Goal: Task Accomplishment & Management: Use online tool/utility

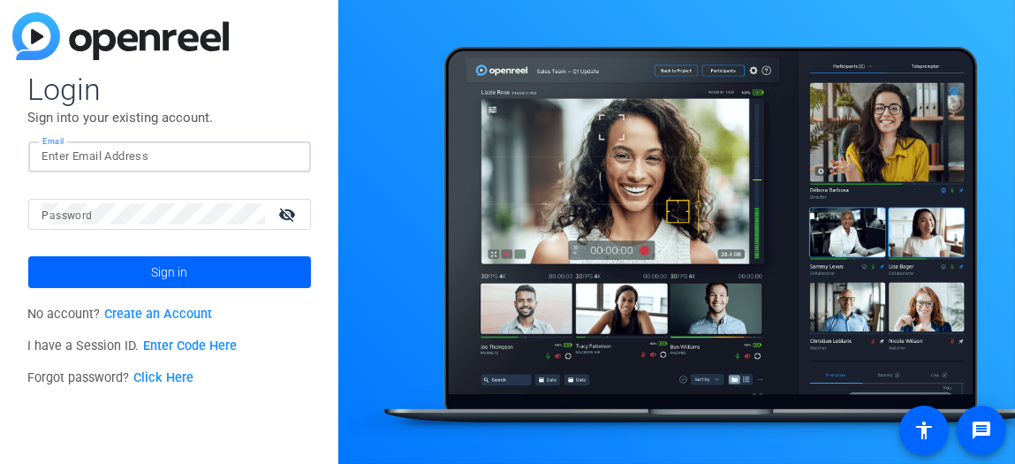
click at [215, 159] on input "Email" at bounding box center [169, 156] width 254 height 21
type input "[PERSON_NAME][EMAIL_ADDRESS][PERSON_NAME][DOMAIN_NAME]"
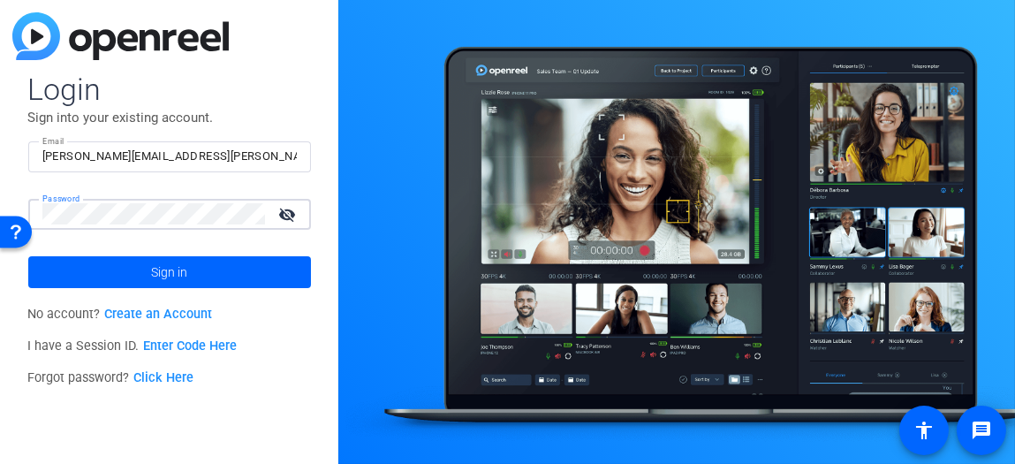
click at [28, 256] on button "Sign in" at bounding box center [169, 272] width 283 height 32
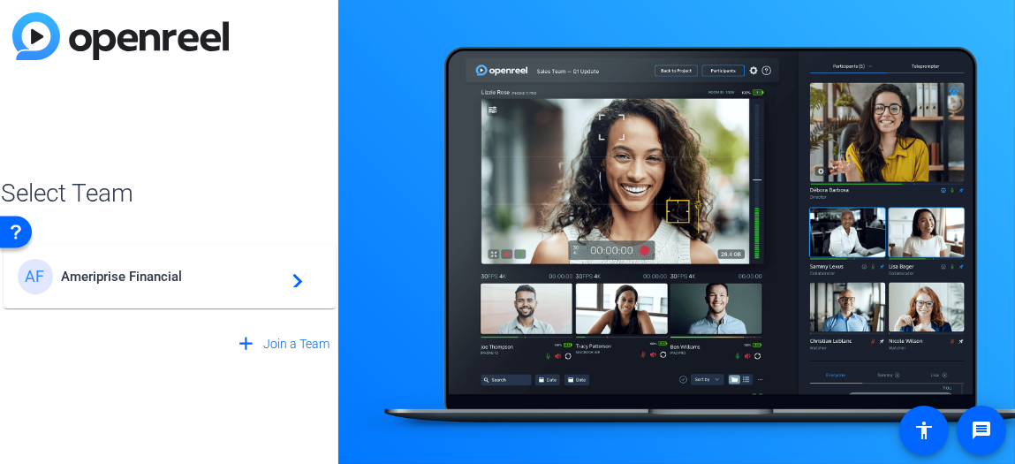
click at [205, 263] on div "AF Ameriprise Financial navigate_next" at bounding box center [170, 276] width 304 height 35
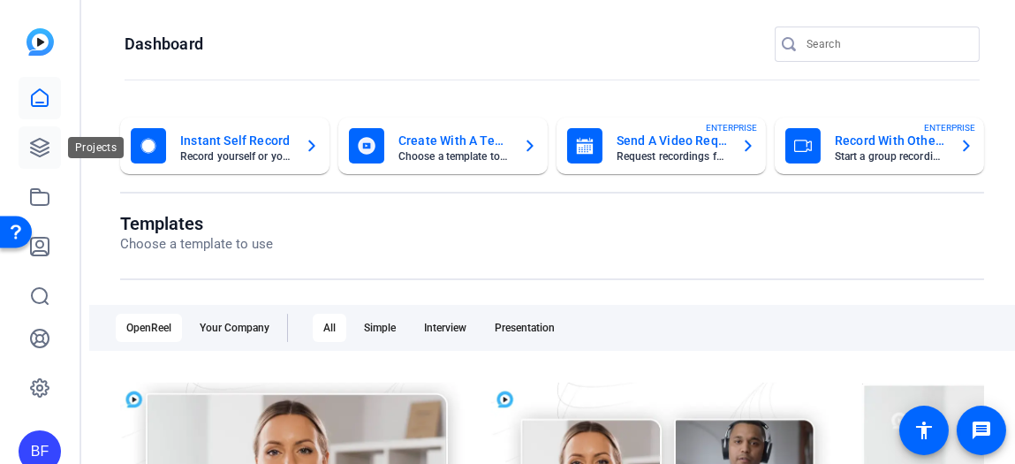
click at [35, 153] on icon at bounding box center [39, 147] width 21 height 21
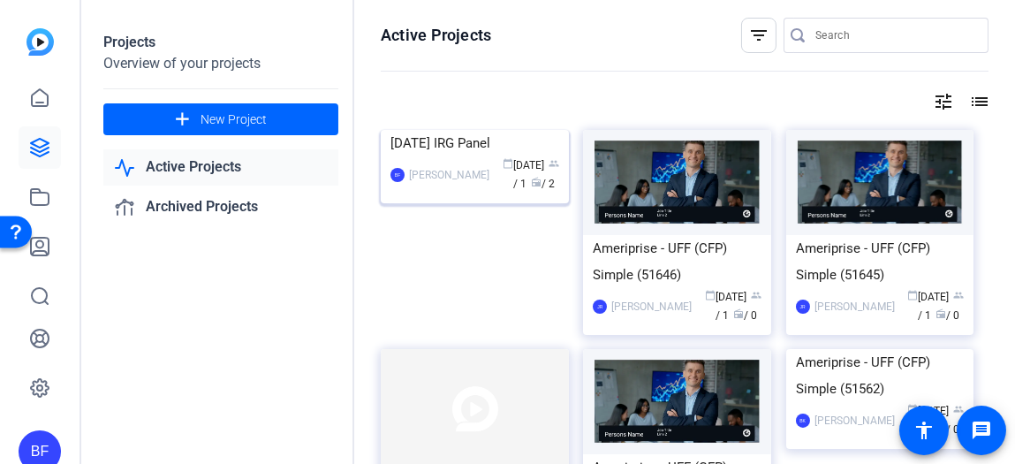
click at [503, 130] on img at bounding box center [475, 130] width 188 height 0
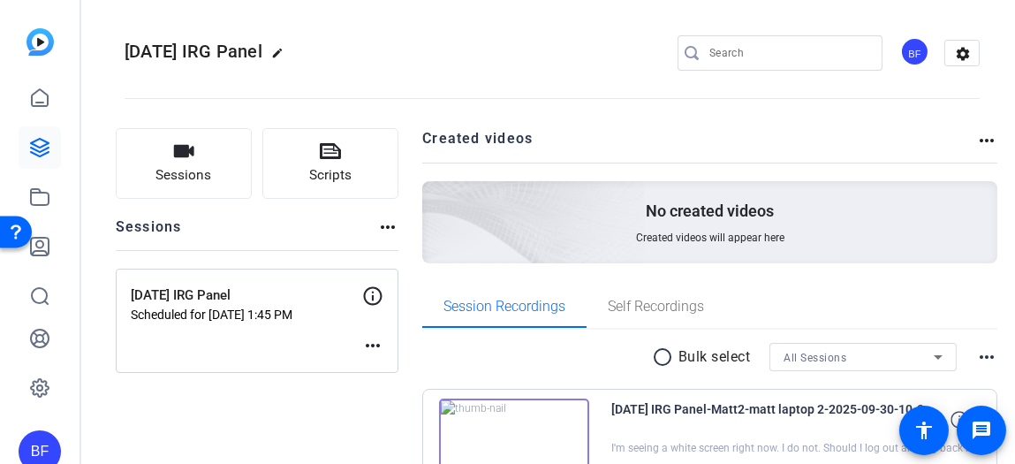
click at [383, 342] on mat-icon "more_horiz" at bounding box center [372, 345] width 21 height 21
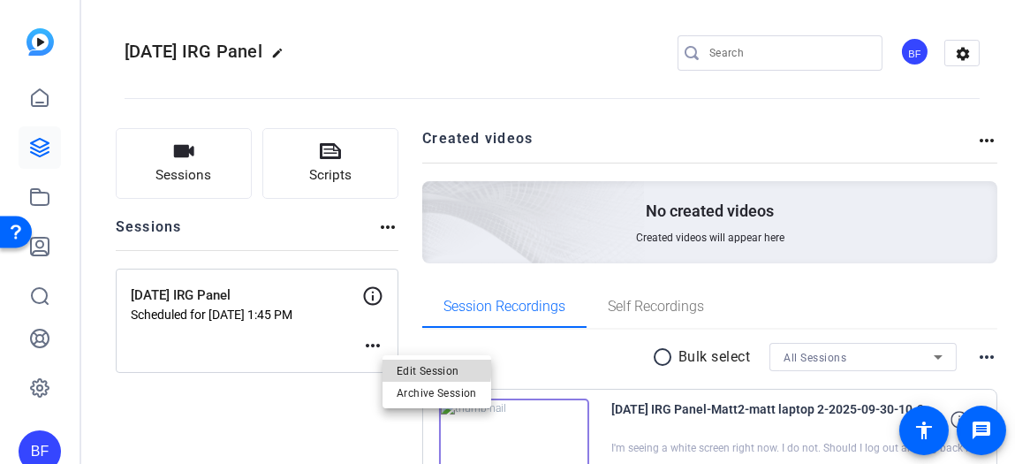
click at [405, 365] on span "Edit Session" at bounding box center [436, 370] width 80 height 21
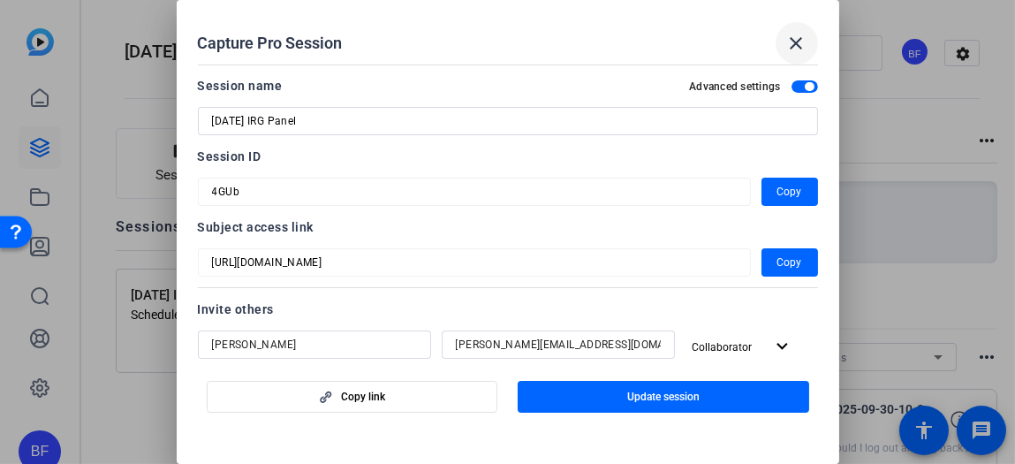
click at [799, 45] on mat-icon "close" at bounding box center [796, 43] width 21 height 21
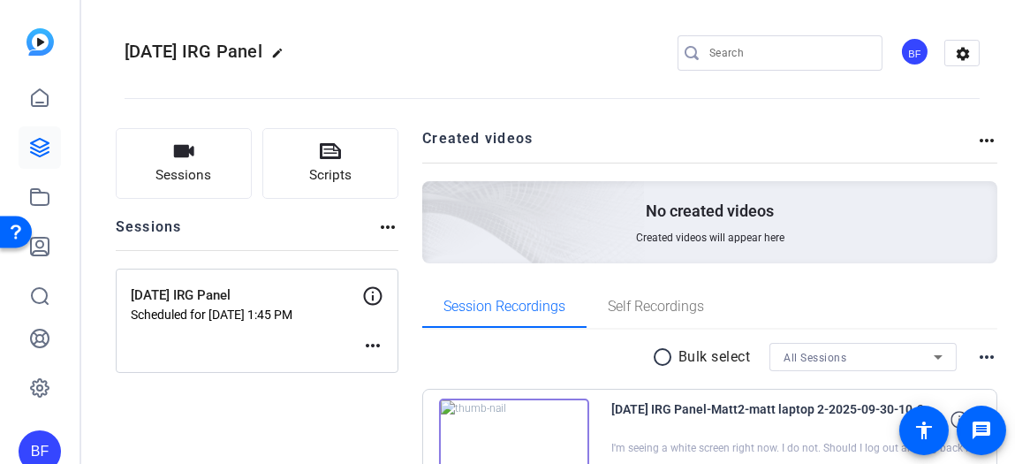
click at [396, 230] on mat-icon "more_horiz" at bounding box center [387, 226] width 21 height 21
click at [363, 223] on div at bounding box center [507, 232] width 1015 height 464
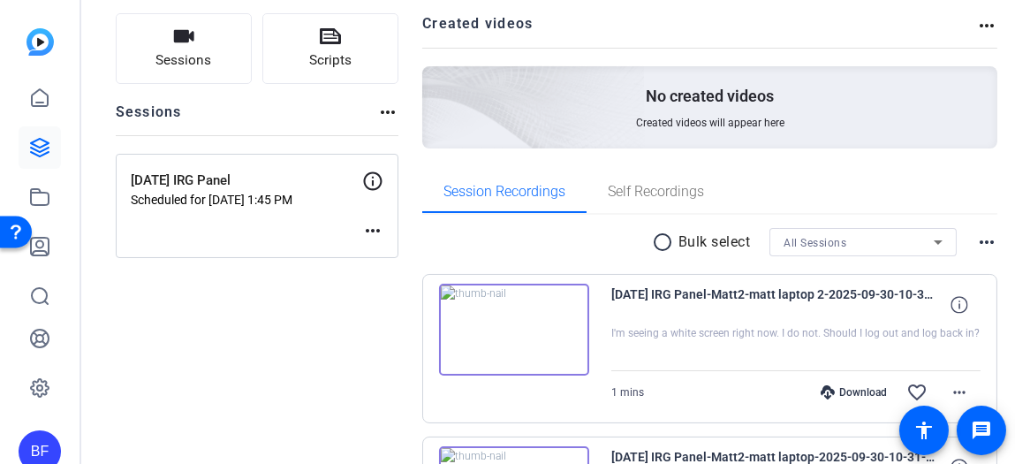
scroll to position [79, 0]
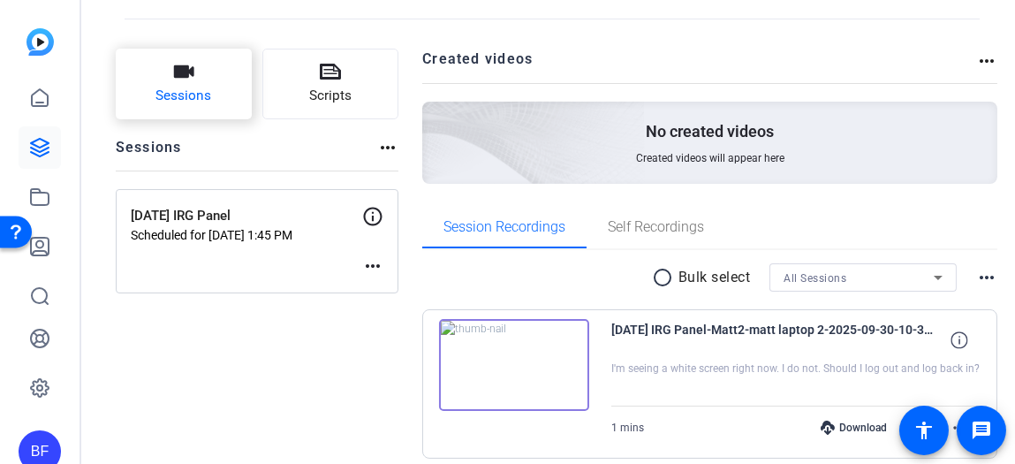
click at [210, 102] on span "Sessions" at bounding box center [183, 96] width 56 height 20
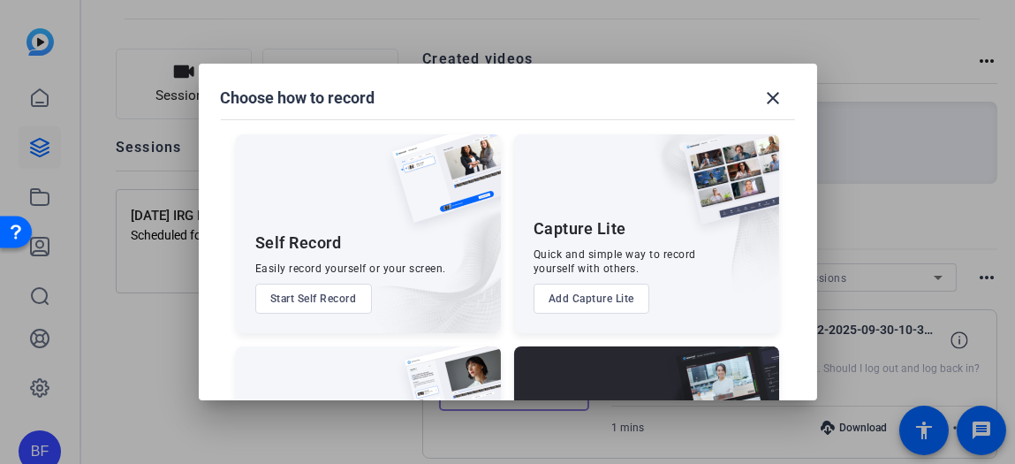
click at [577, 364] on div "Capture Pro Run the shoot like a technical director, with more advanced control…" at bounding box center [646, 445] width 265 height 199
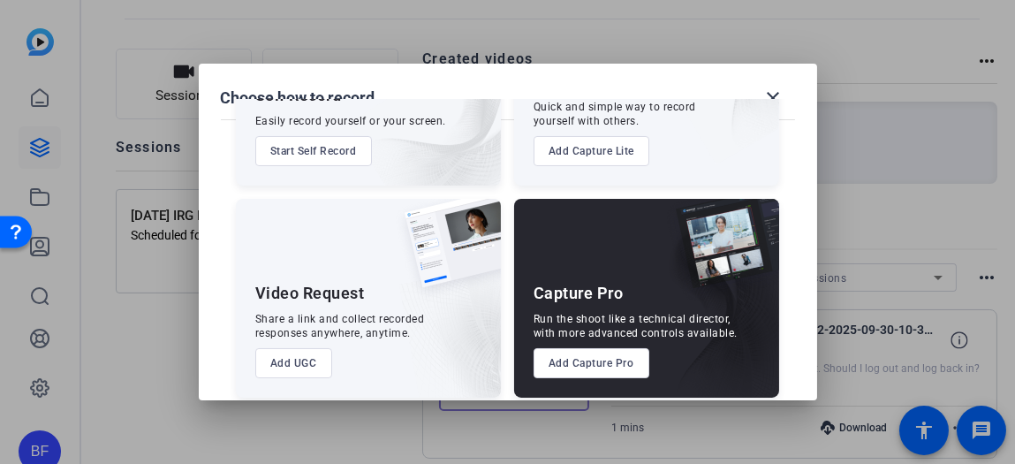
scroll to position [162, 0]
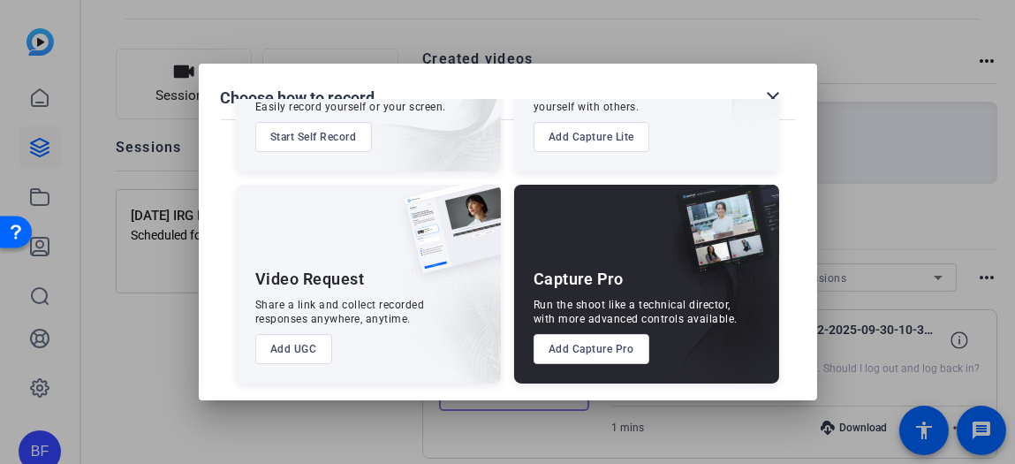
click at [588, 363] on div "Capture Pro Run the shoot like a technical director, with more advanced control…" at bounding box center [646, 284] width 265 height 199
click at [588, 355] on button "Add Capture Pro" at bounding box center [591, 349] width 116 height 30
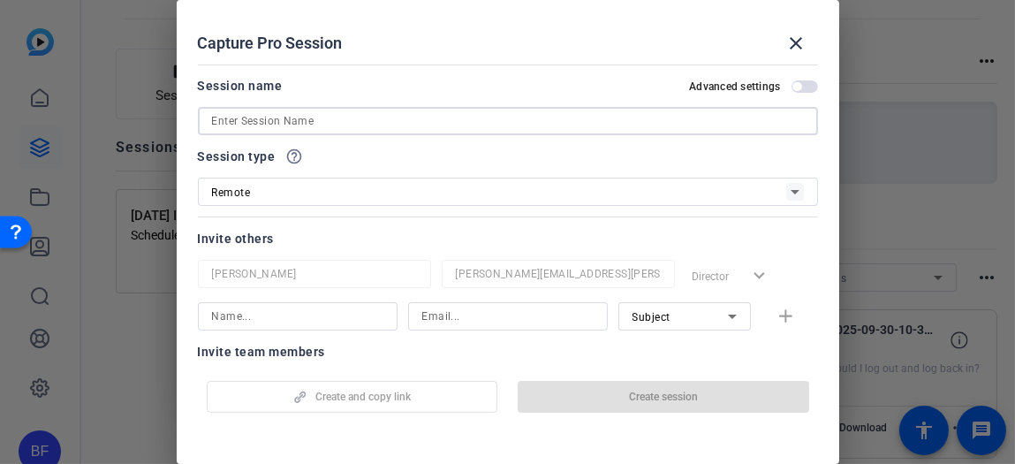
click at [397, 126] on input at bounding box center [508, 120] width 592 height 21
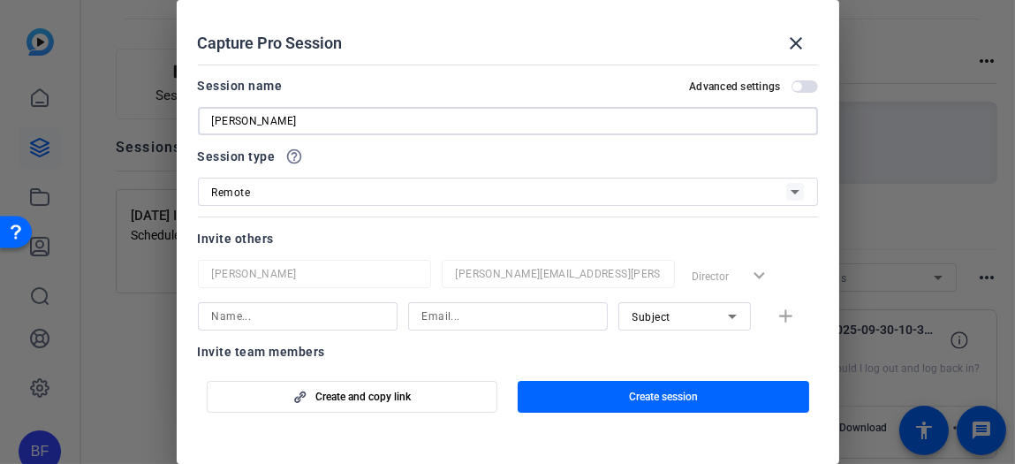
type input "[PERSON_NAME]"
click at [470, 315] on input at bounding box center [507, 316] width 171 height 21
type input "[PERSON_NAME][EMAIL_ADDRESS][PERSON_NAME][DOMAIN_NAME]"
click at [370, 311] on input at bounding box center [297, 316] width 171 height 21
type input "[PERSON_NAME]"
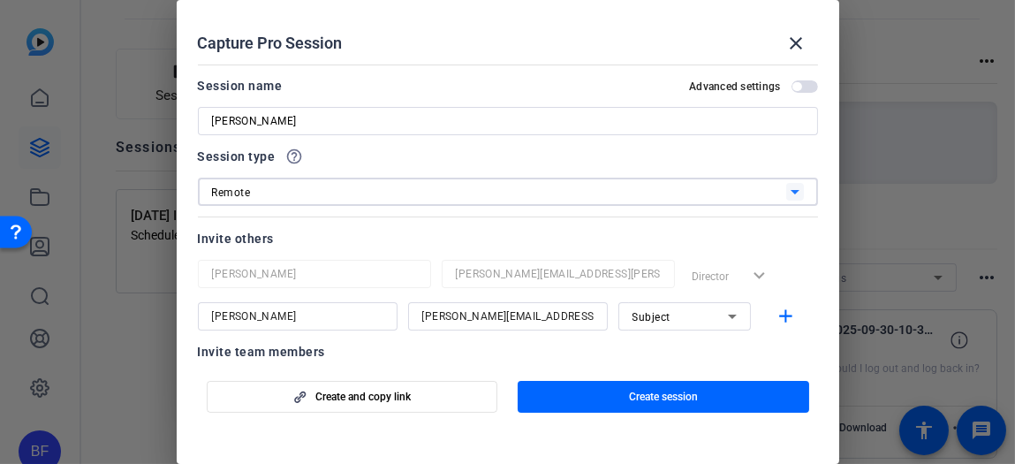
click at [675, 196] on div "Remote" at bounding box center [499, 192] width 574 height 22
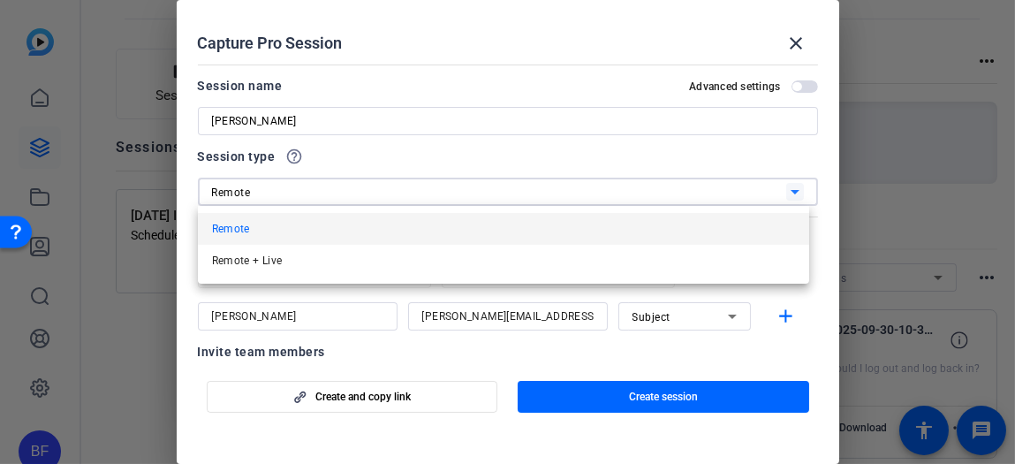
click at [657, 170] on div at bounding box center [507, 232] width 1015 height 464
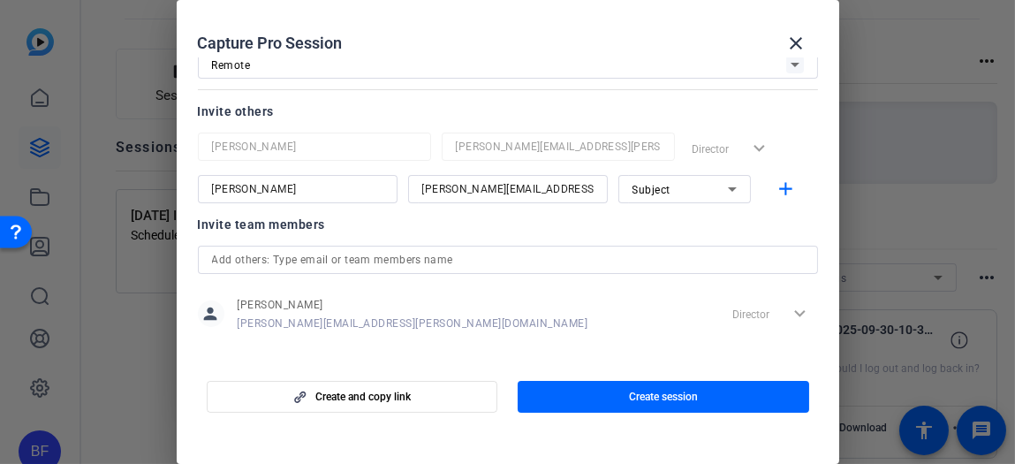
scroll to position [140, 0]
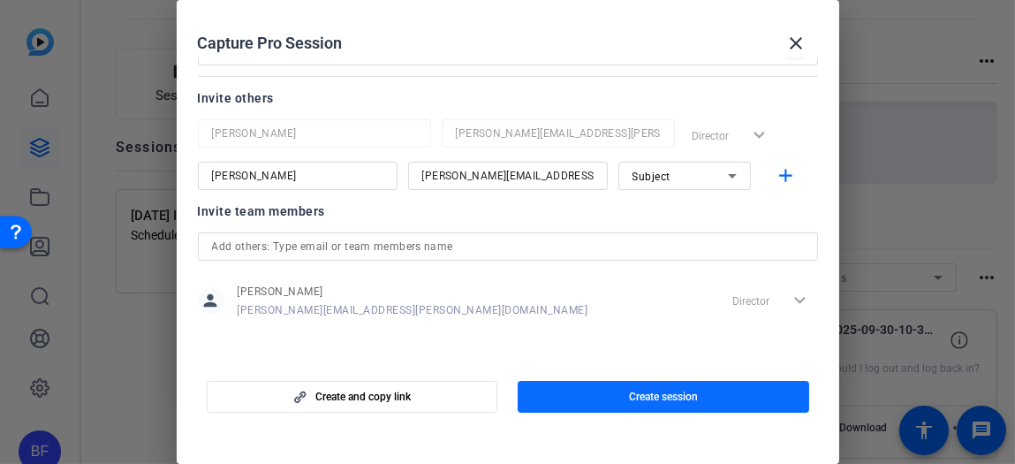
click at [680, 381] on span "button" at bounding box center [662, 396] width 291 height 42
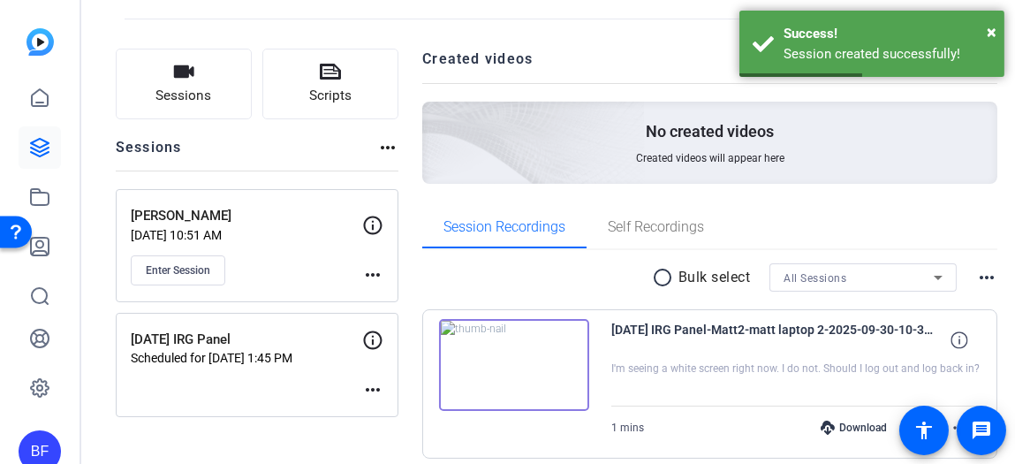
click at [383, 273] on mat-icon "more_horiz" at bounding box center [372, 274] width 21 height 21
click at [414, 292] on span "Edit Session" at bounding box center [436, 297] width 80 height 21
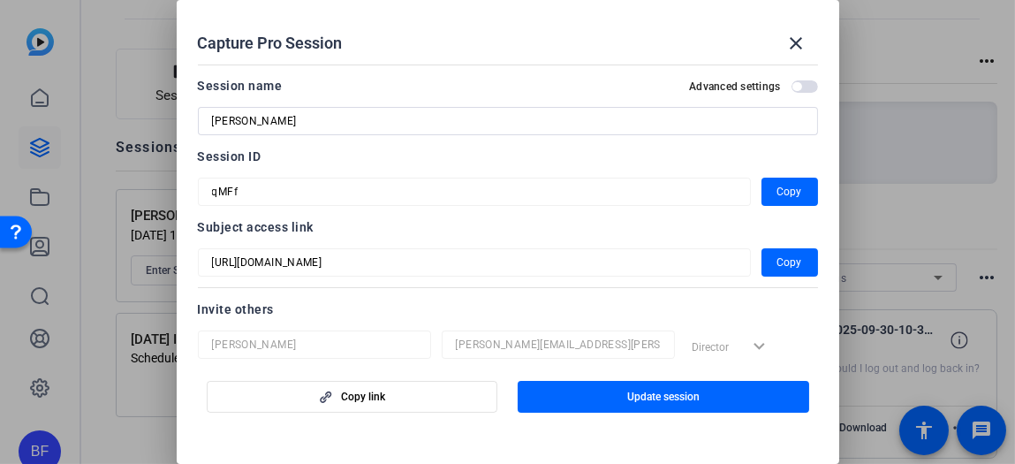
click at [177, 192] on mat-dialog-content "Session name Advanced settings [PERSON_NAME] Test Session ID qMFf Copy Subject …" at bounding box center [508, 207] width 662 height 301
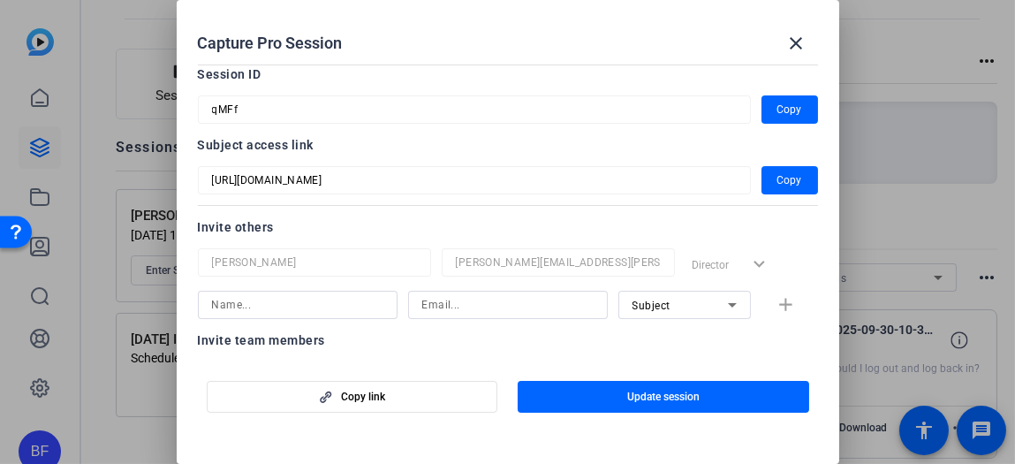
scroll to position [160, 0]
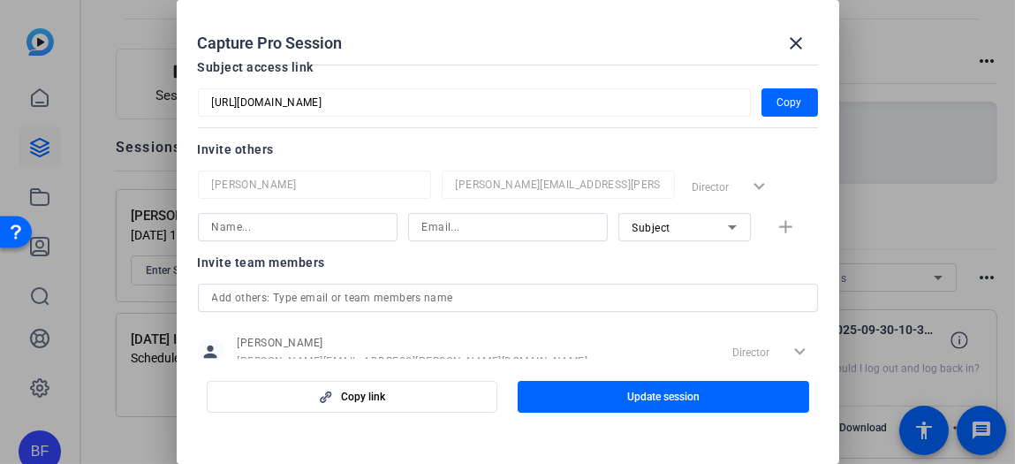
click at [497, 237] on div at bounding box center [507, 227] width 171 height 28
type input "[PERSON_NAME].[PERSON_NAME]"
click at [357, 216] on input at bounding box center [297, 226] width 171 height 21
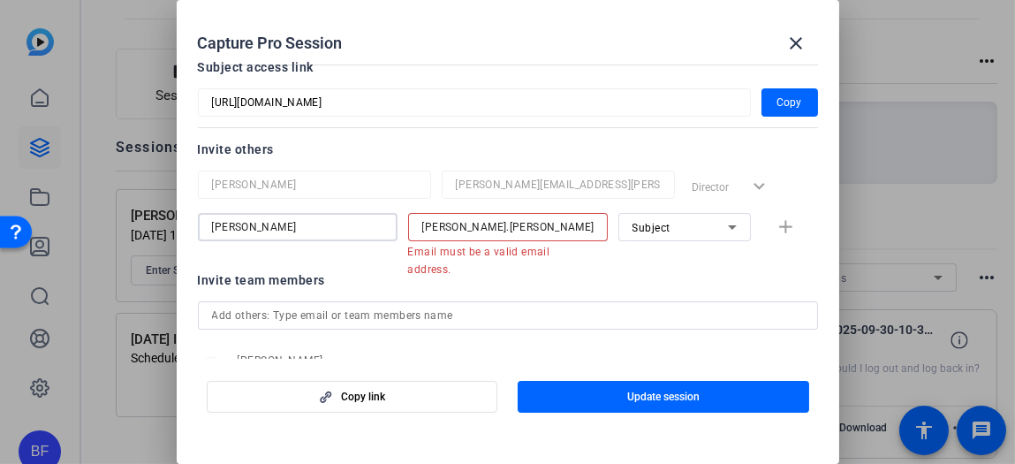
type input "[PERSON_NAME]"
click at [580, 231] on input "[PERSON_NAME].[PERSON_NAME]" at bounding box center [507, 226] width 171 height 21
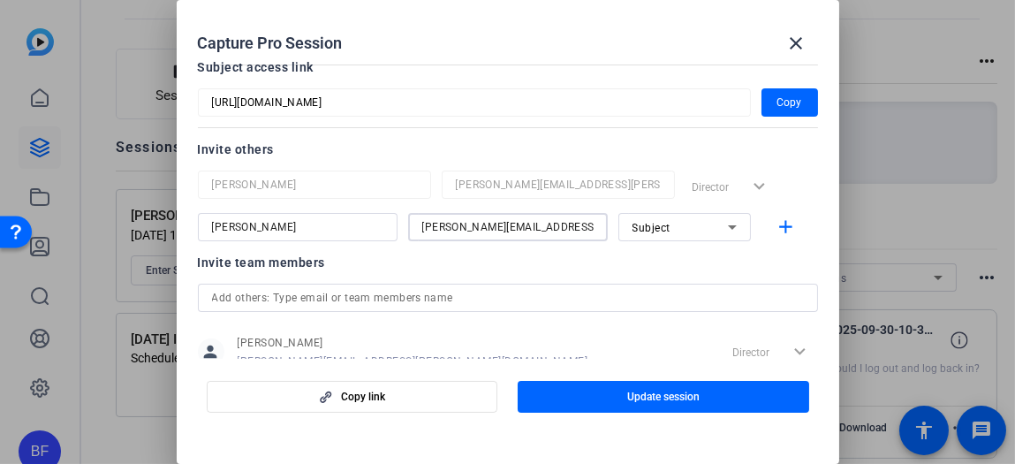
scroll to position [0, 8]
type input "[PERSON_NAME][EMAIL_ADDRESS][PERSON_NAME][DOMAIN_NAME]"
click at [780, 223] on mat-icon "add" at bounding box center [785, 227] width 22 height 22
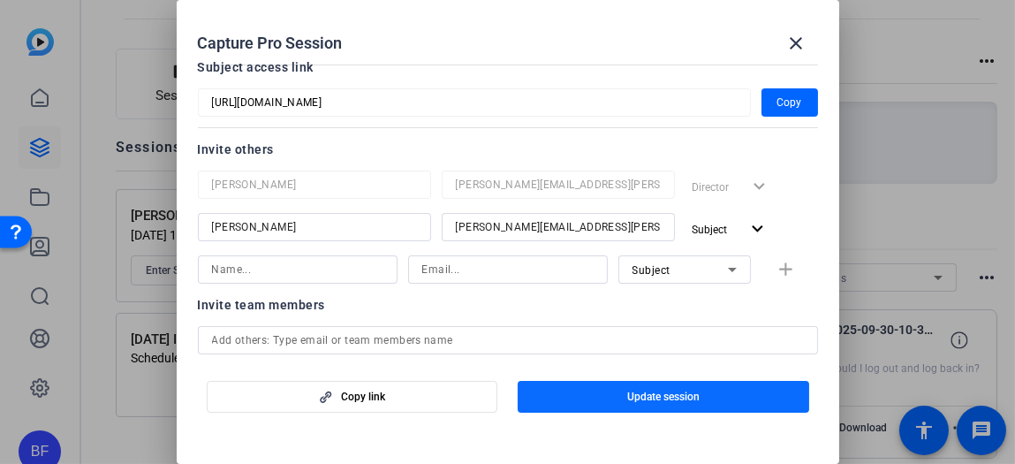
click at [718, 396] on span "button" at bounding box center [662, 396] width 291 height 42
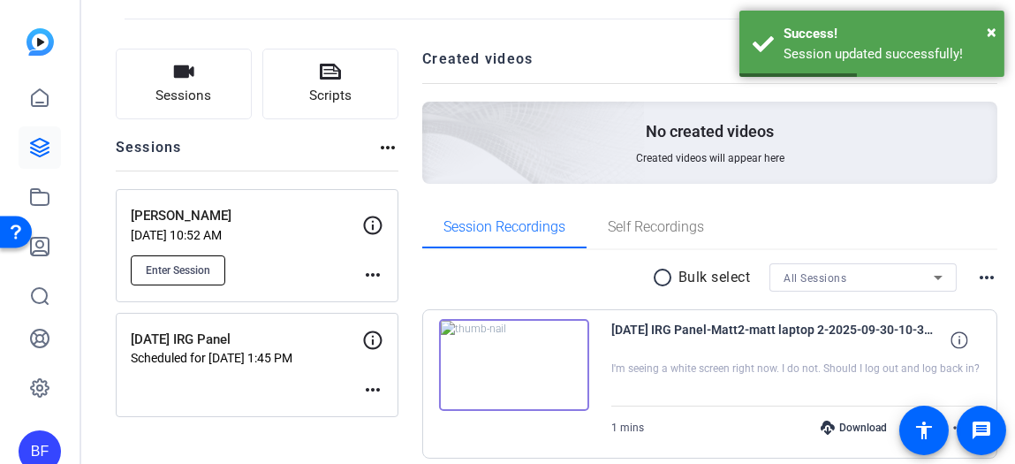
click at [210, 273] on span "Enter Session" at bounding box center [178, 270] width 64 height 14
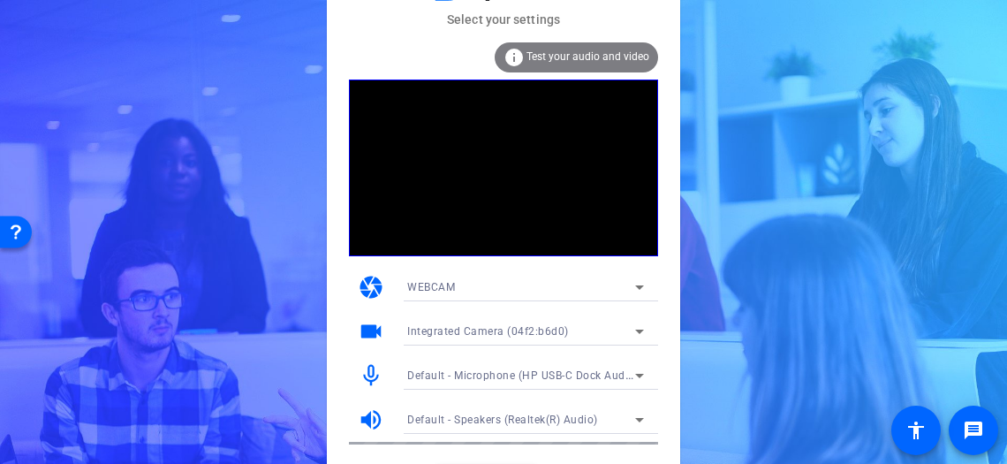
click at [588, 60] on span "Test your audio and video" at bounding box center [587, 56] width 123 height 12
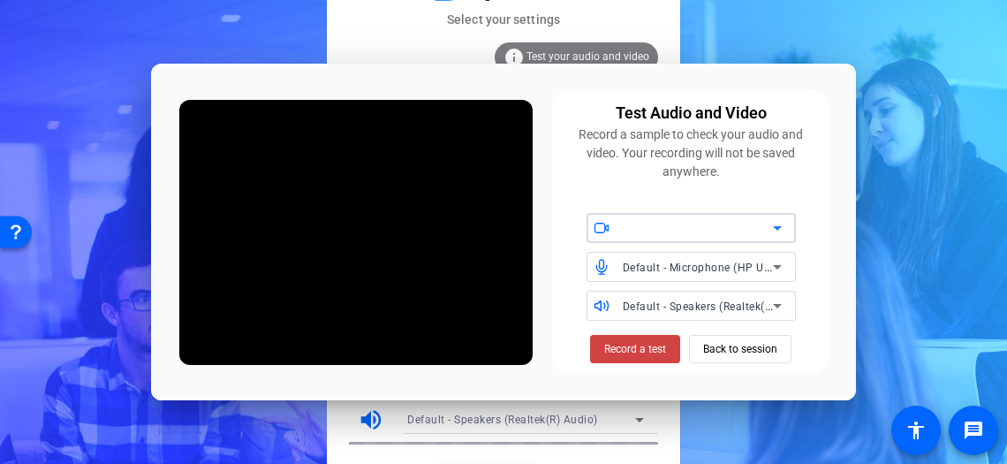
click at [780, 266] on icon at bounding box center [777, 267] width 9 height 4
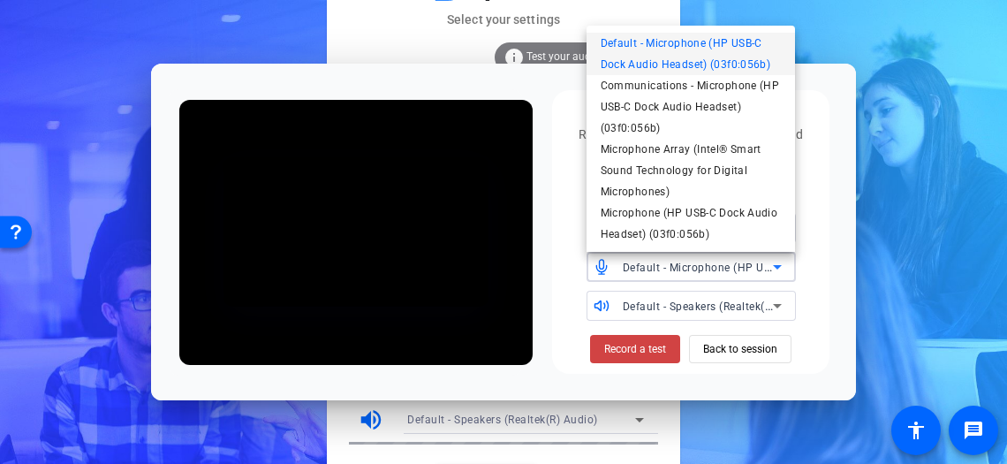
click at [654, 355] on div at bounding box center [503, 232] width 1007 height 464
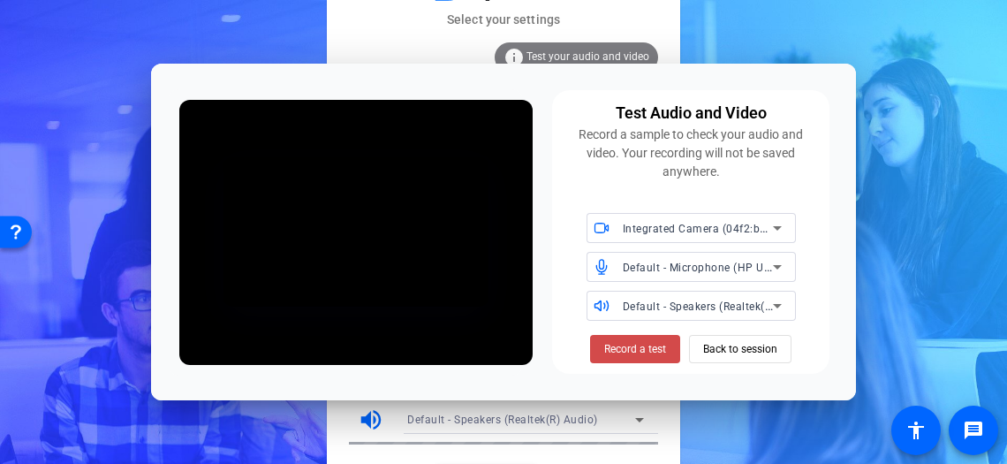
click at [654, 353] on span "Record a test" at bounding box center [635, 349] width 62 height 16
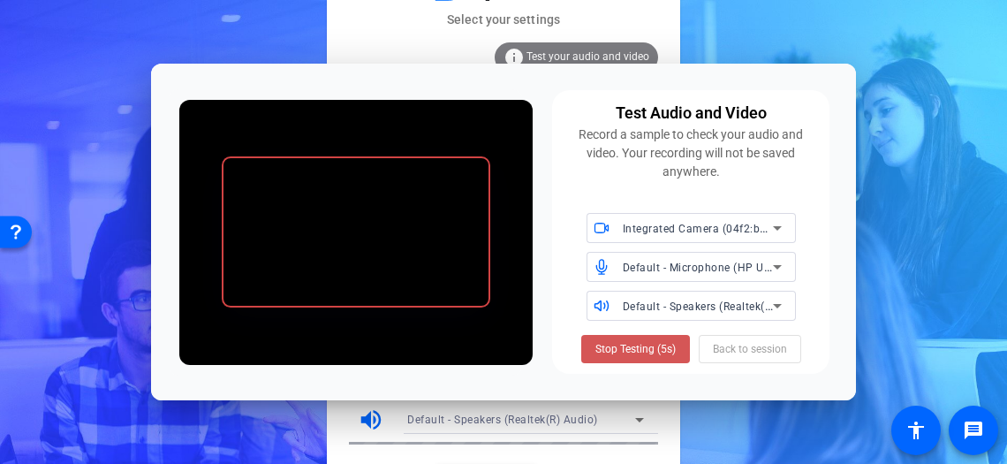
click at [654, 353] on span "Stop Testing (5s)" at bounding box center [635, 349] width 80 height 16
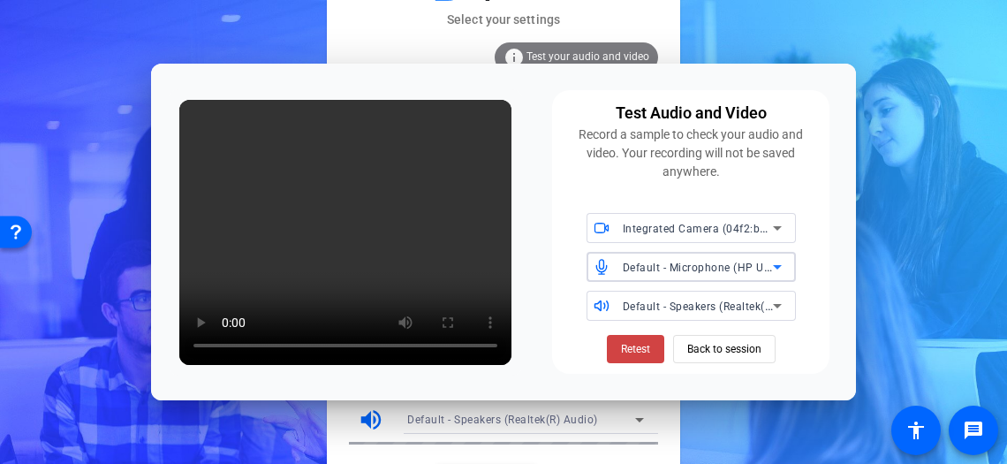
click at [772, 276] on icon at bounding box center [776, 266] width 21 height 21
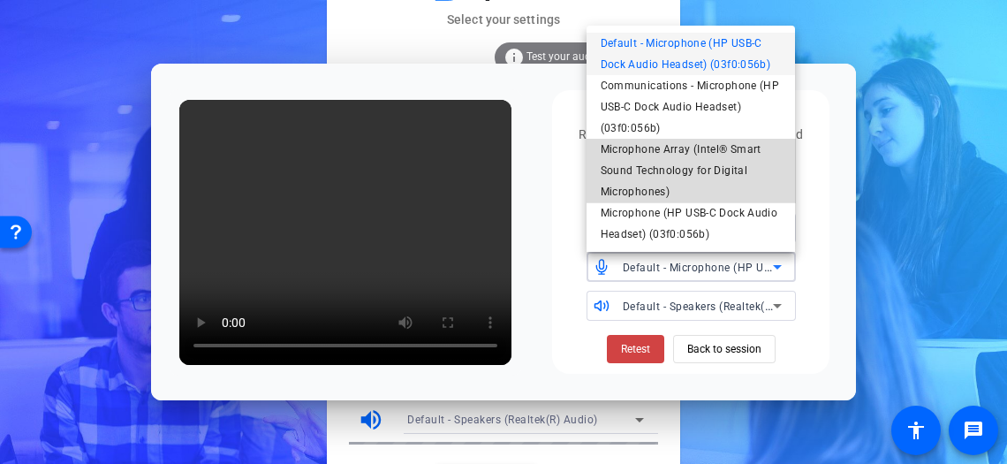
click at [725, 173] on span "Microphone Array (Intel® Smart Sound Technology for Digital Microphones)" at bounding box center [690, 171] width 181 height 64
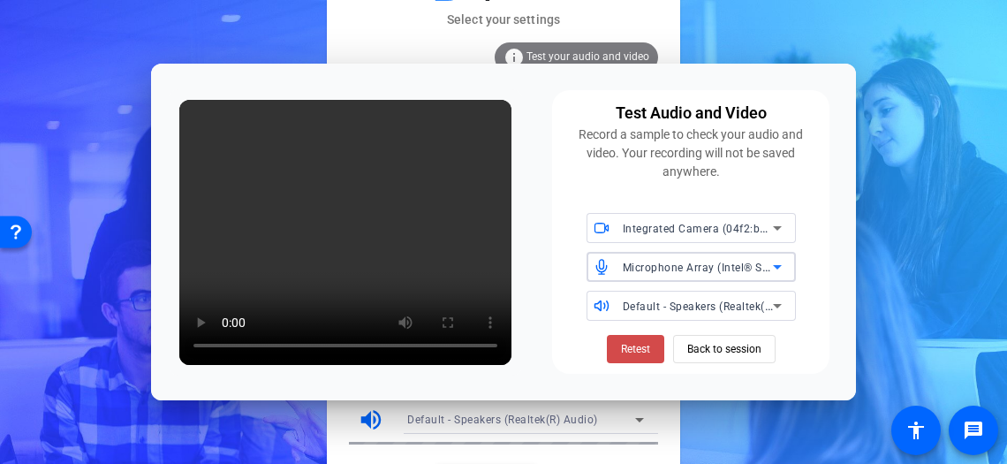
click at [654, 345] on span at bounding box center [635, 349] width 57 height 42
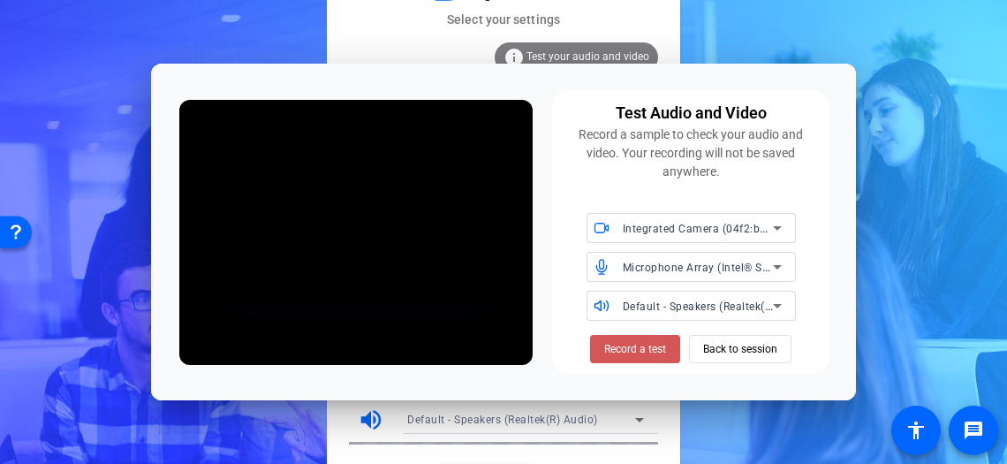
click at [655, 345] on span "Record a test" at bounding box center [635, 349] width 62 height 16
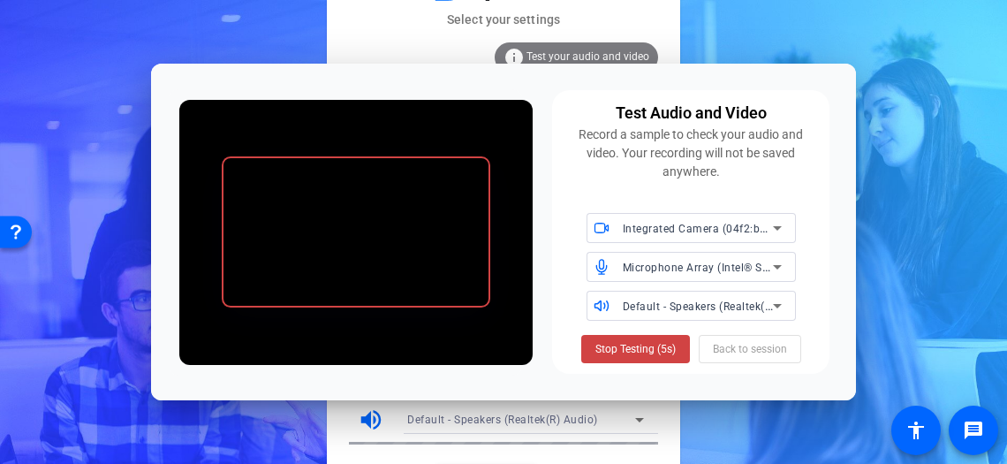
click at [655, 345] on span "Stop Testing (5s)" at bounding box center [635, 349] width 80 height 16
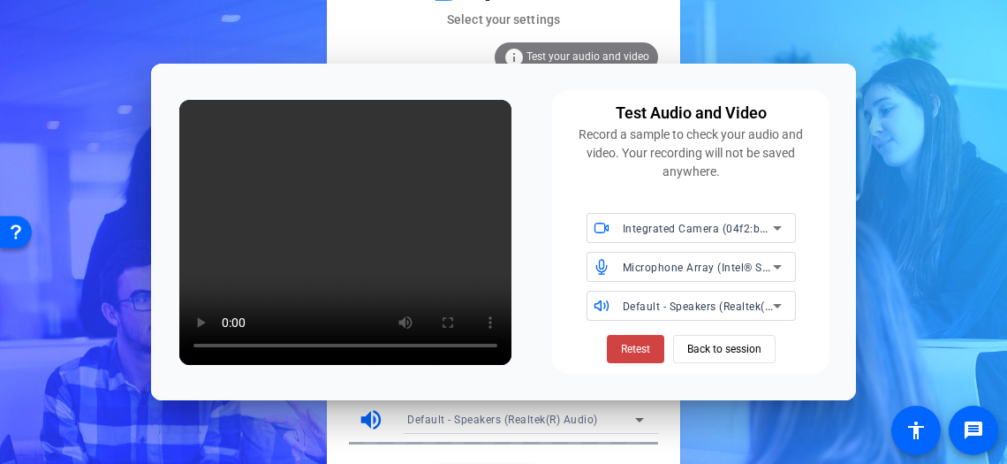
click at [726, 302] on span "Default - Speakers (Realtek(R) Audio)" at bounding box center [718, 305] width 191 height 14
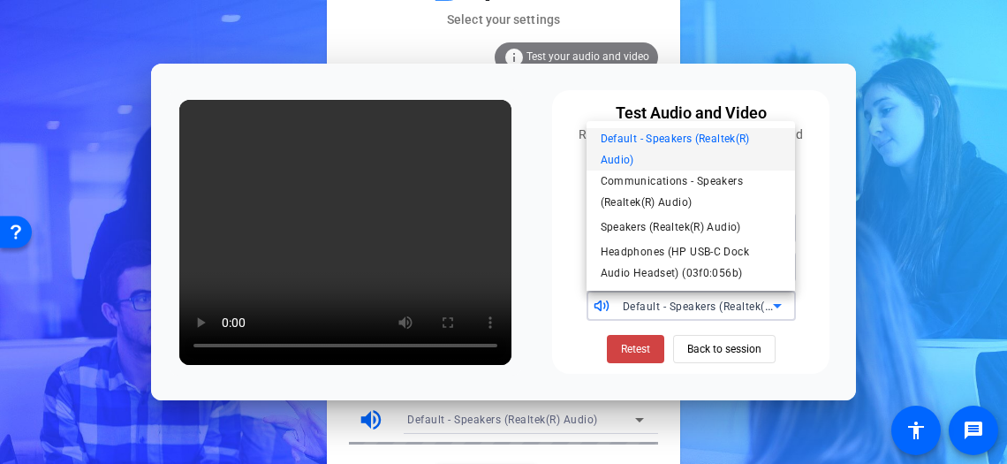
click at [829, 258] on div at bounding box center [503, 232] width 1007 height 464
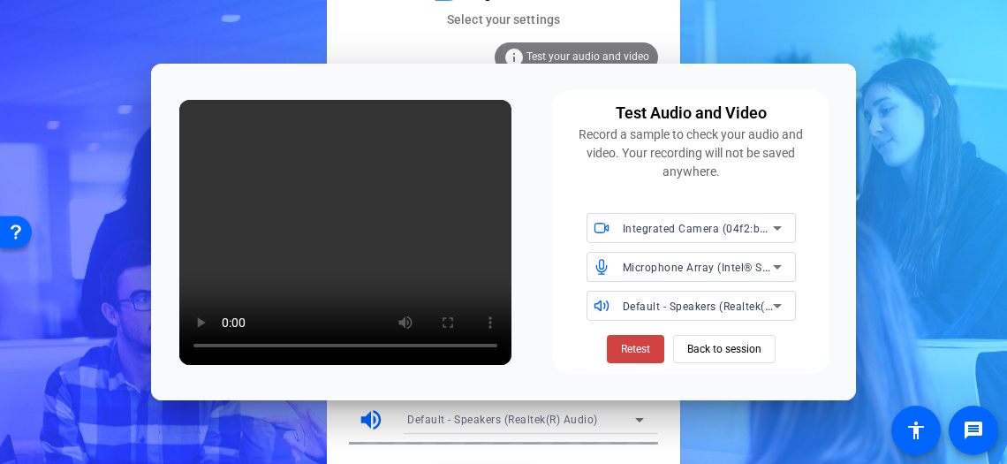
click at [770, 263] on icon at bounding box center [776, 266] width 21 height 21
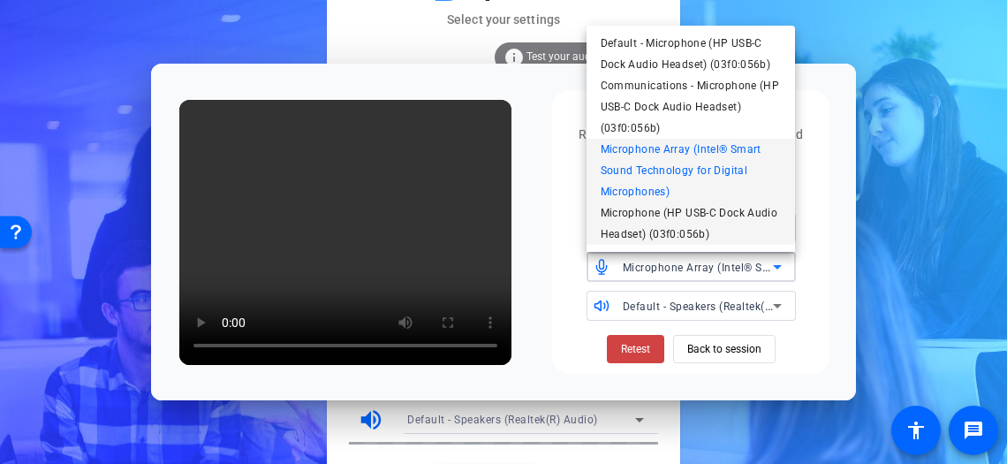
click at [728, 235] on span "Microphone (HP USB-C Dock Audio Headset) (03f0:056b)" at bounding box center [690, 223] width 181 height 42
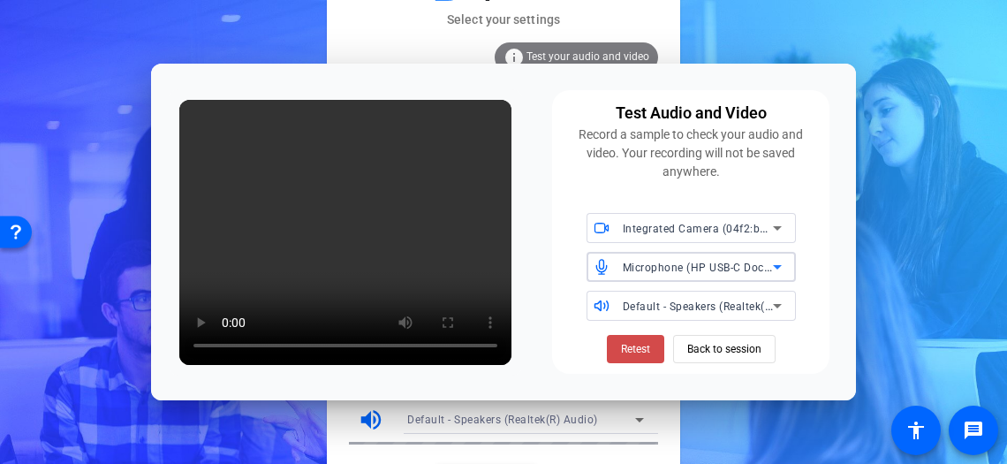
click at [650, 342] on span at bounding box center [635, 349] width 57 height 42
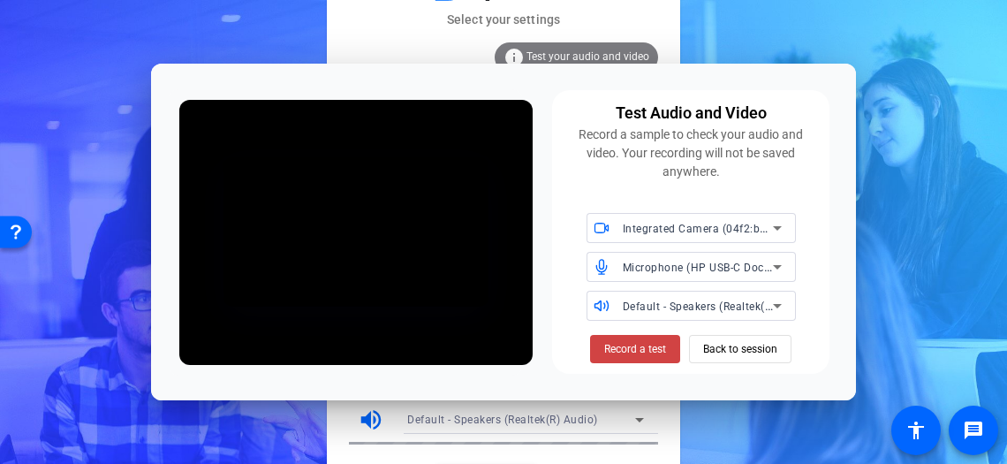
click at [650, 342] on span "Record a test" at bounding box center [635, 349] width 62 height 16
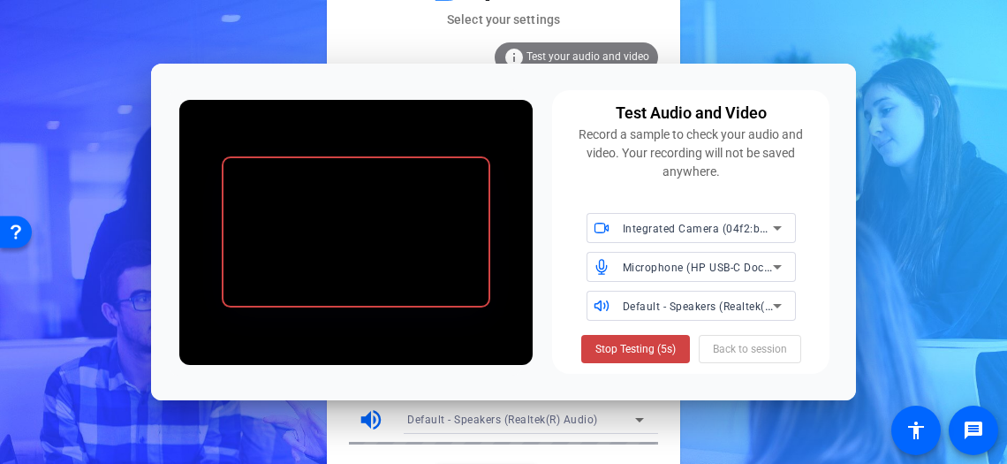
click at [650, 342] on span "Stop Testing (5s)" at bounding box center [635, 349] width 80 height 16
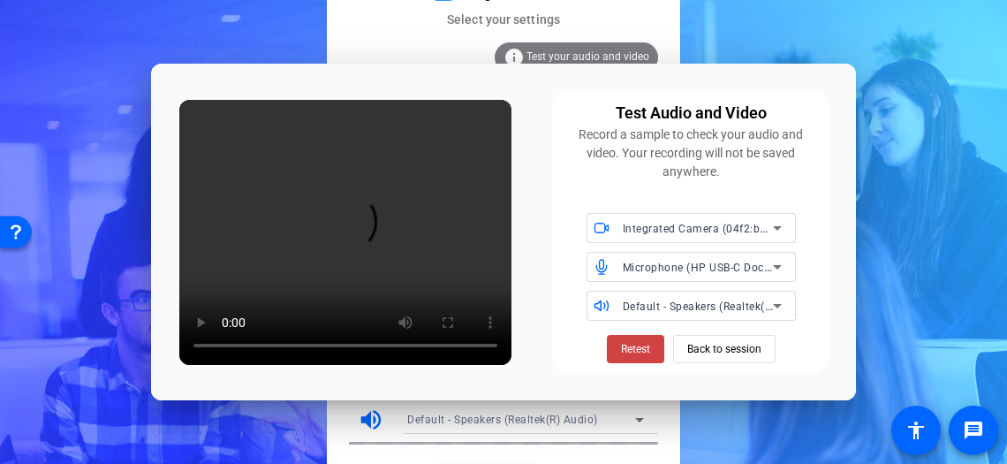
click at [673, 266] on span "Microphone (HP USB-C Dock Audio Headset) (03f0:056b)" at bounding box center [770, 267] width 295 height 14
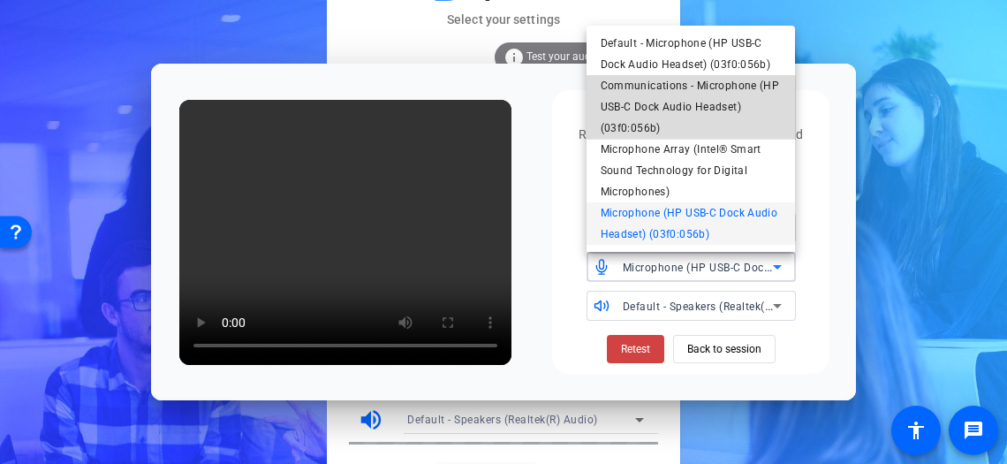
click at [673, 111] on span "Communications - Microphone (HP USB-C Dock Audio Headset) (03f0:056b)" at bounding box center [690, 107] width 181 height 64
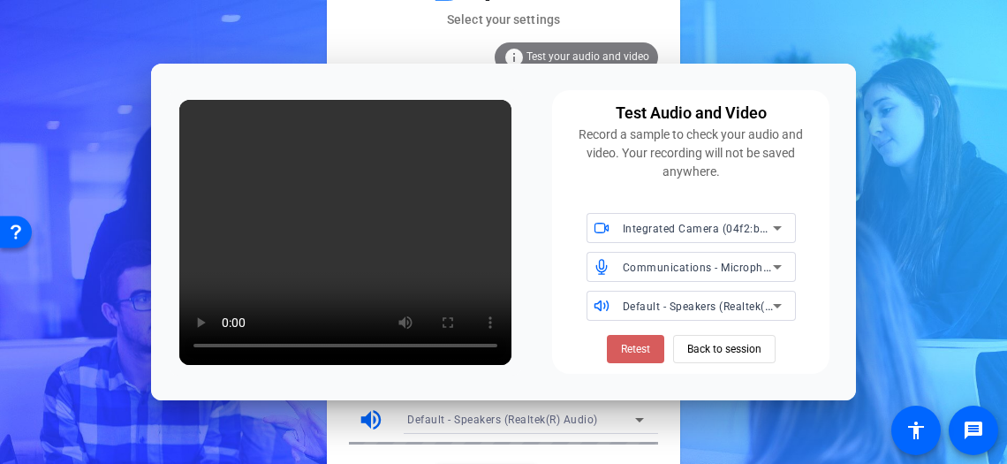
click at [648, 343] on span "Retest" at bounding box center [635, 349] width 29 height 16
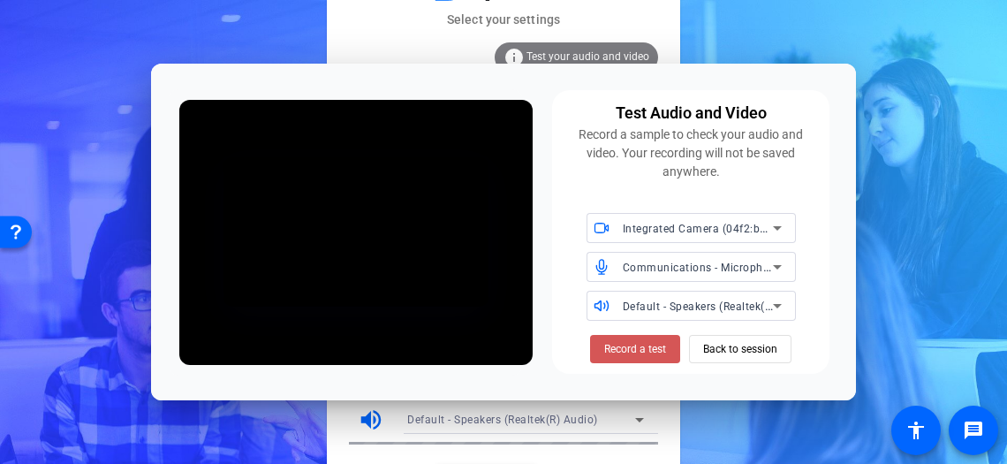
click at [648, 343] on span "Record a test" at bounding box center [635, 349] width 62 height 16
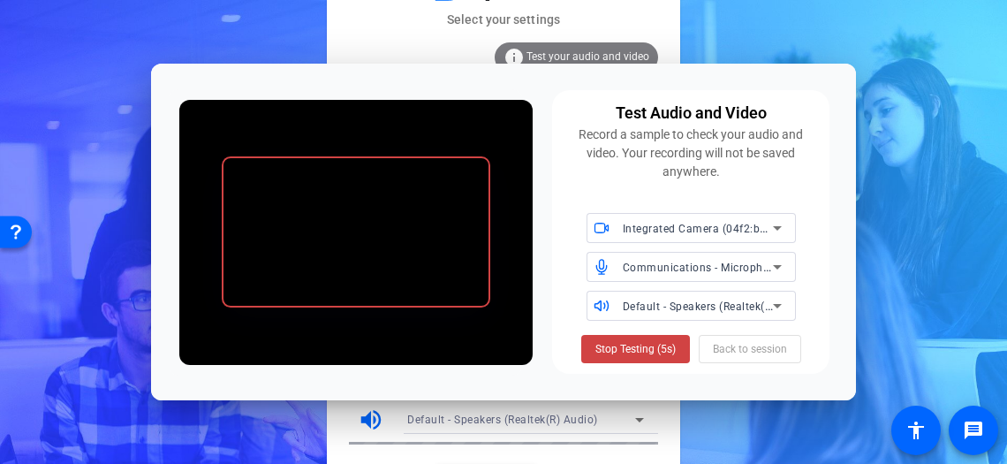
click at [648, 343] on span "Stop Testing (5s)" at bounding box center [635, 349] width 80 height 16
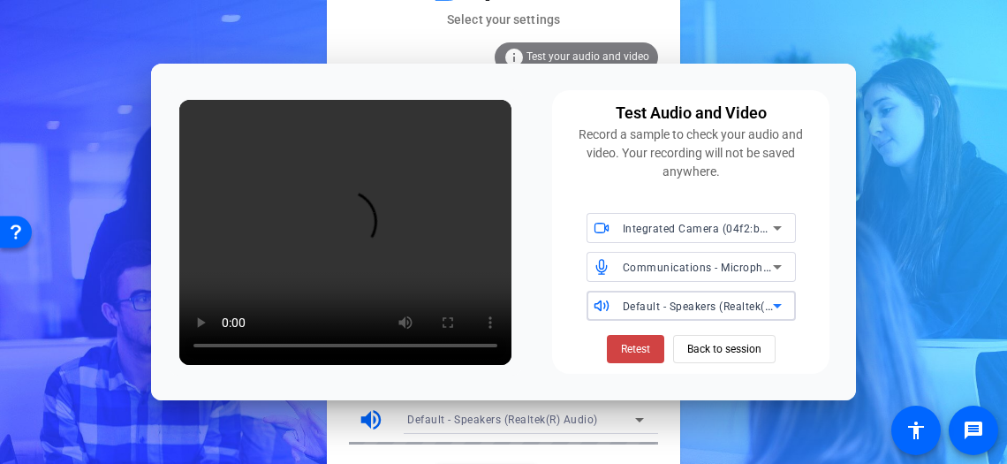
click at [675, 309] on span "Default - Speakers (Realtek(R) Audio)" at bounding box center [718, 305] width 191 height 14
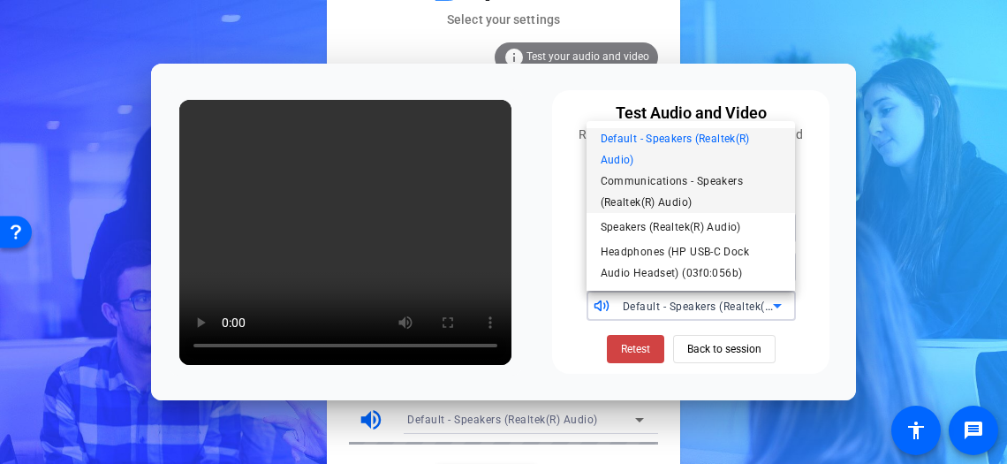
click at [710, 206] on span "Communications - Speakers (Realtek(R) Audio)" at bounding box center [690, 191] width 181 height 42
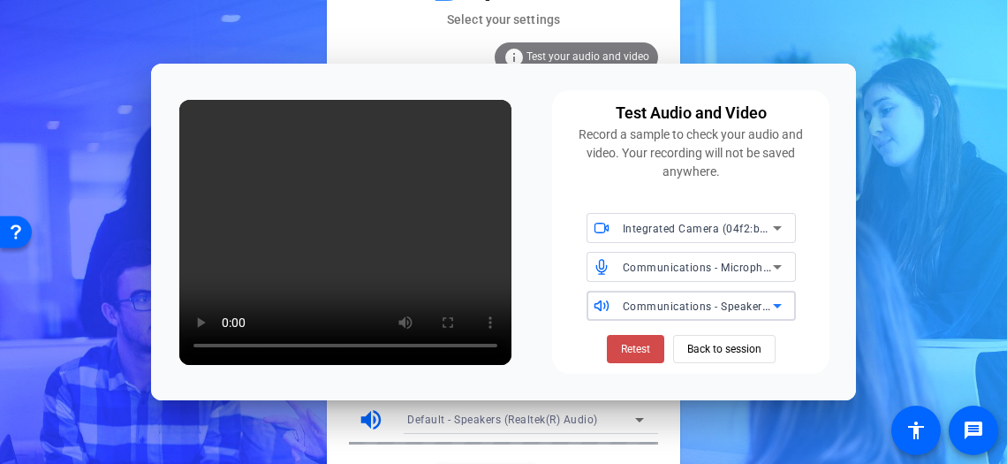
click at [647, 347] on span "Retest" at bounding box center [635, 349] width 29 height 16
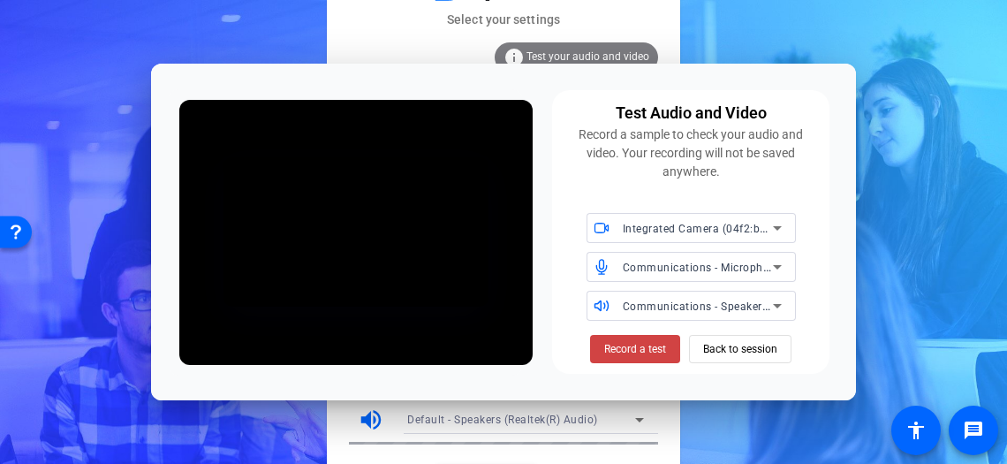
click at [647, 347] on span "Record a test" at bounding box center [635, 349] width 62 height 16
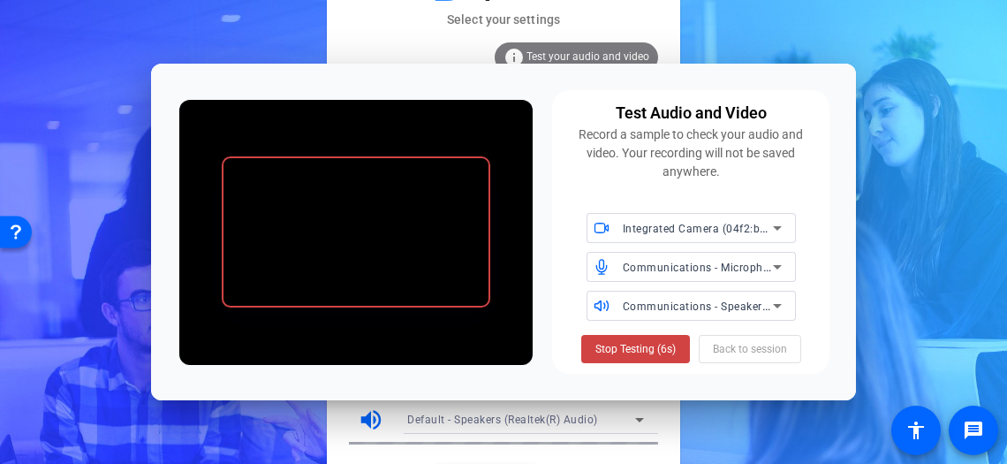
click at [647, 347] on span "Stop Testing (6s)" at bounding box center [635, 349] width 80 height 16
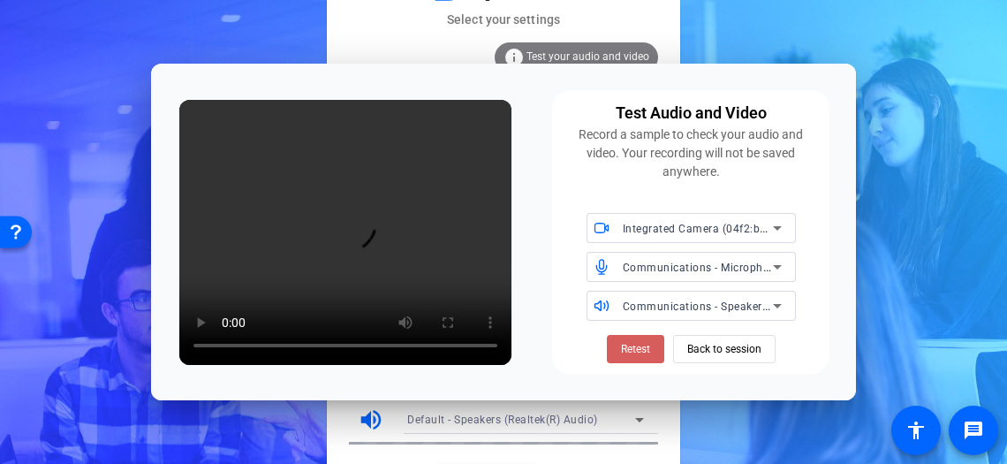
click at [648, 347] on span "Retest" at bounding box center [635, 349] width 29 height 16
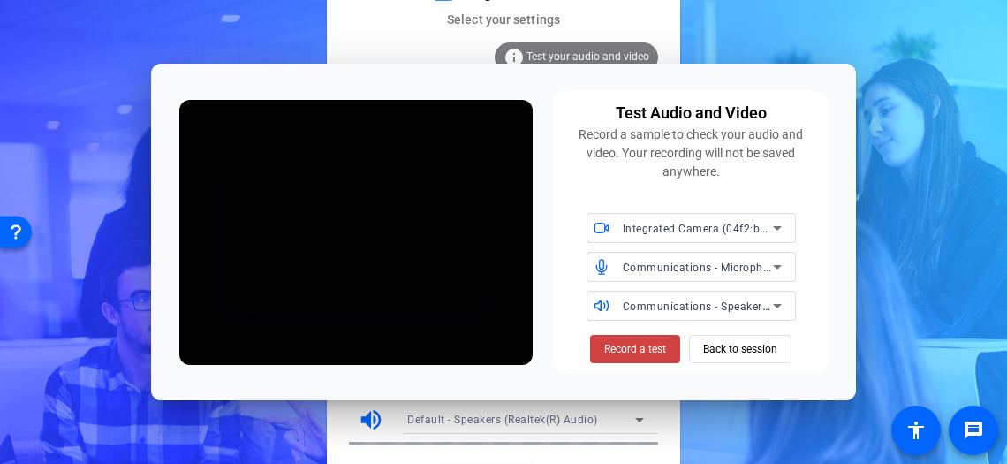
click at [648, 347] on span "Record a test" at bounding box center [635, 349] width 62 height 16
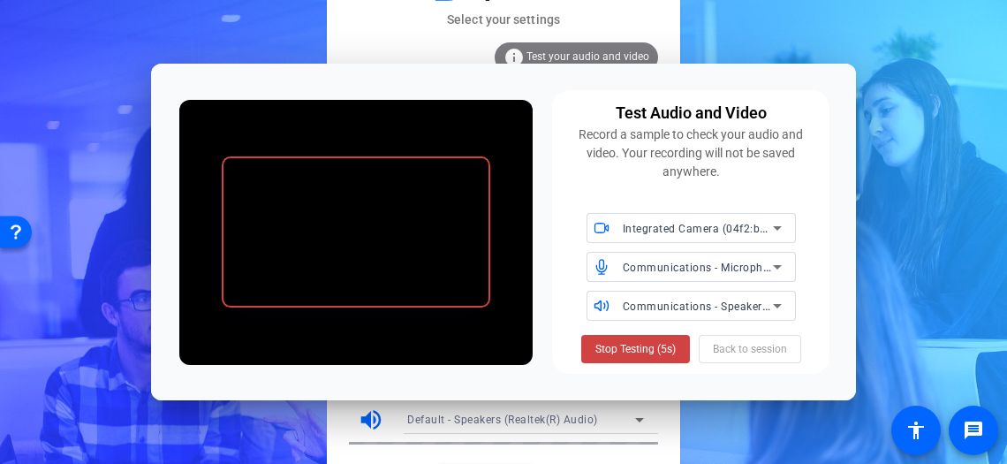
click at [648, 347] on span "Stop Testing (5s)" at bounding box center [635, 349] width 80 height 16
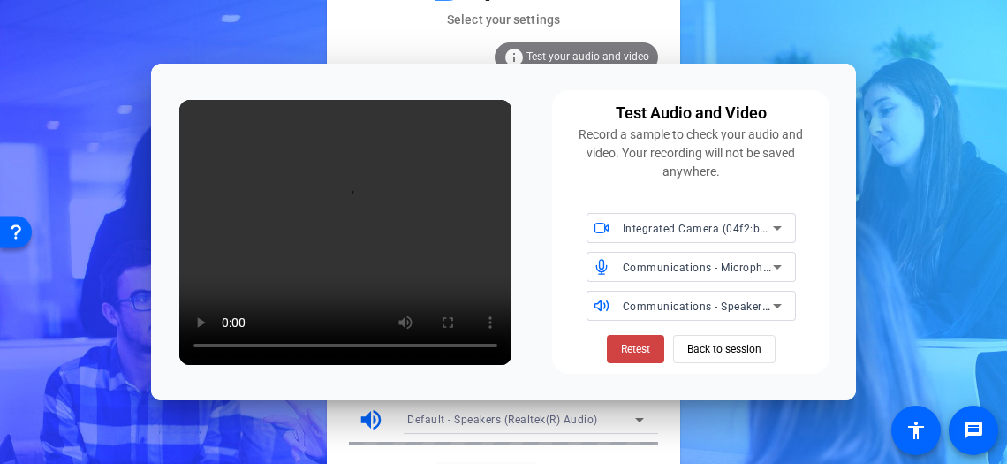
click at [667, 269] on span "Communications - Microphone (HP USB-C Dock Audio Headset) (03f0:056b)" at bounding box center [820, 267] width 394 height 14
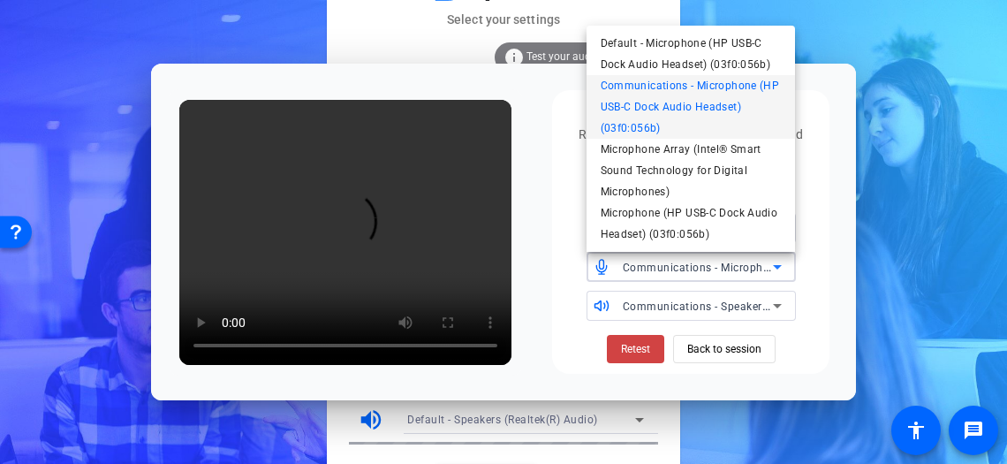
click at [831, 246] on div at bounding box center [503, 232] width 1007 height 464
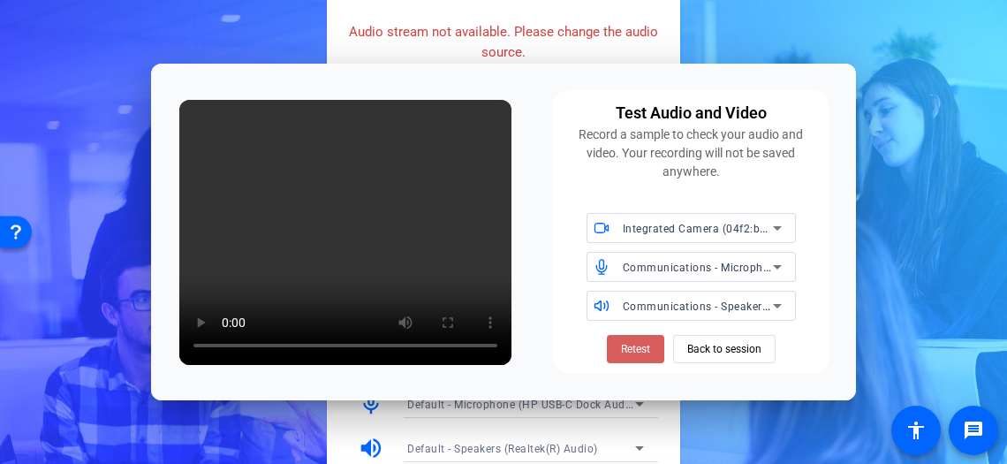
click at [659, 345] on span at bounding box center [635, 349] width 57 height 42
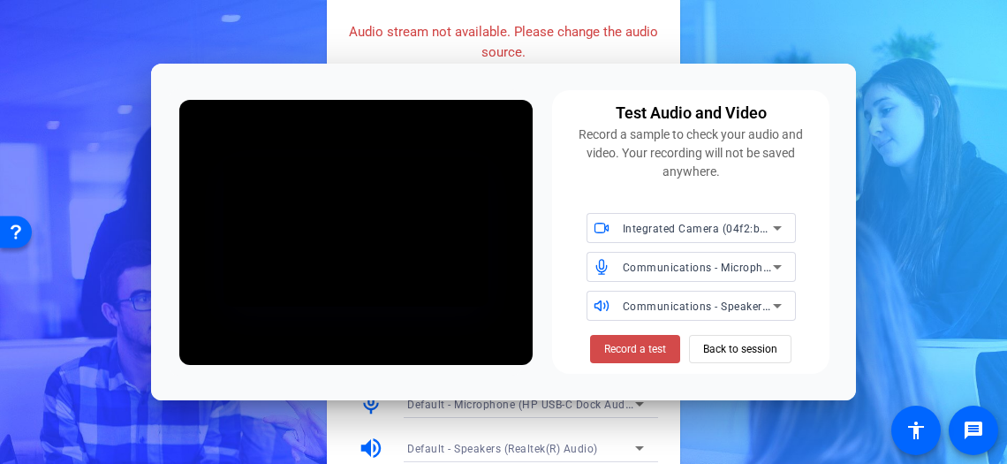
click at [659, 345] on span "Record a test" at bounding box center [635, 349] width 62 height 16
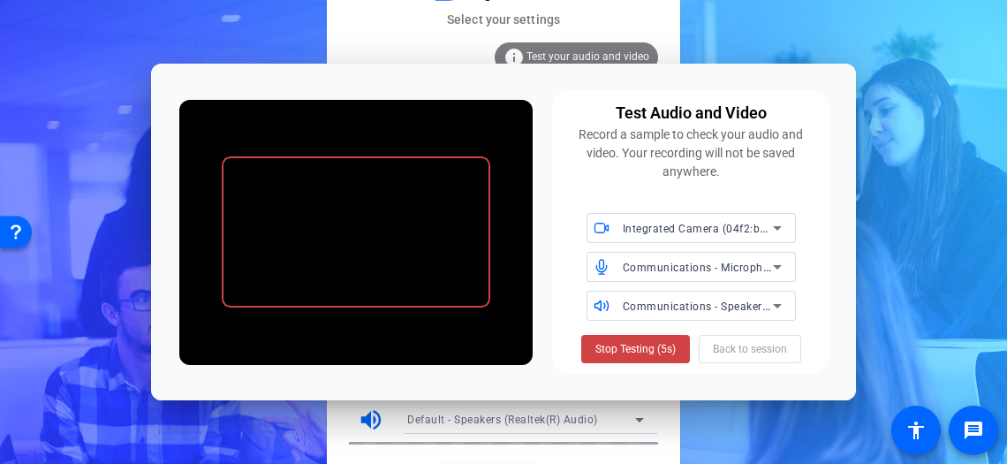
click at [658, 346] on span "Stop Testing (5s)" at bounding box center [635, 349] width 80 height 16
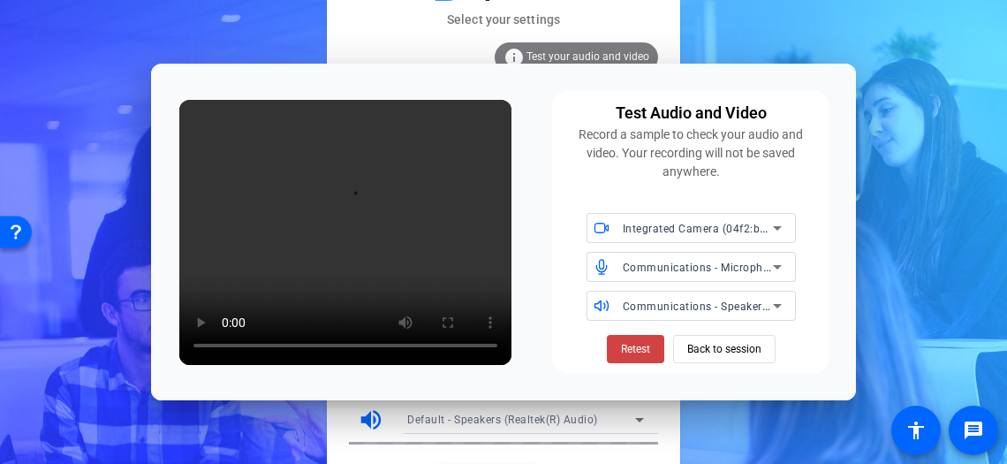
click at [782, 269] on icon at bounding box center [776, 266] width 21 height 21
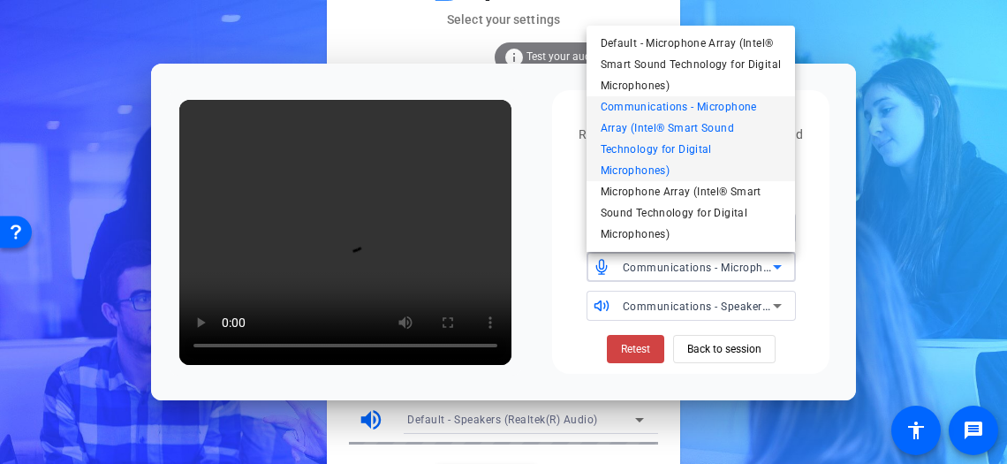
click at [819, 272] on div at bounding box center [503, 232] width 1007 height 464
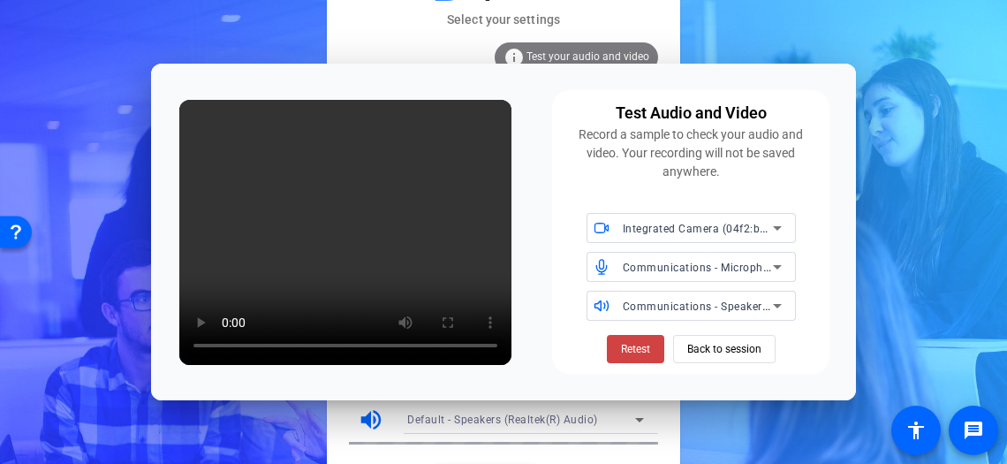
click at [778, 310] on icon at bounding box center [776, 305] width 21 height 21
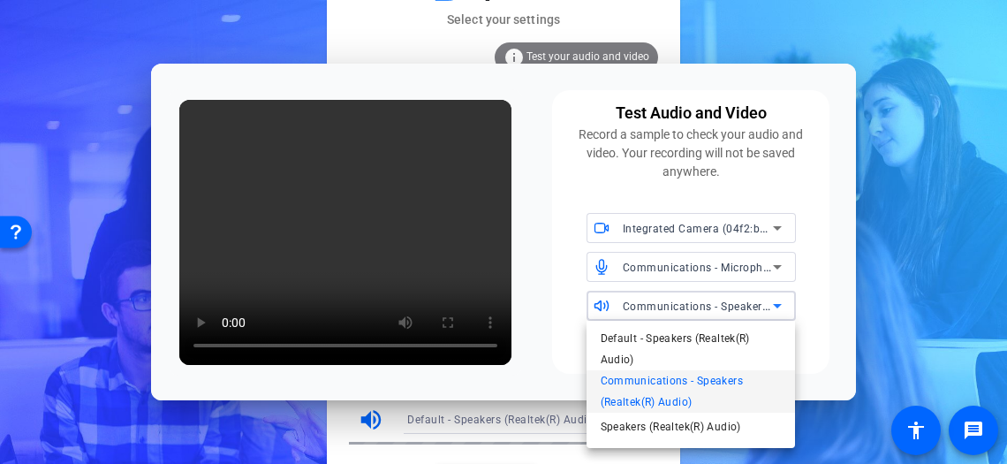
click at [818, 309] on div at bounding box center [503, 232] width 1007 height 464
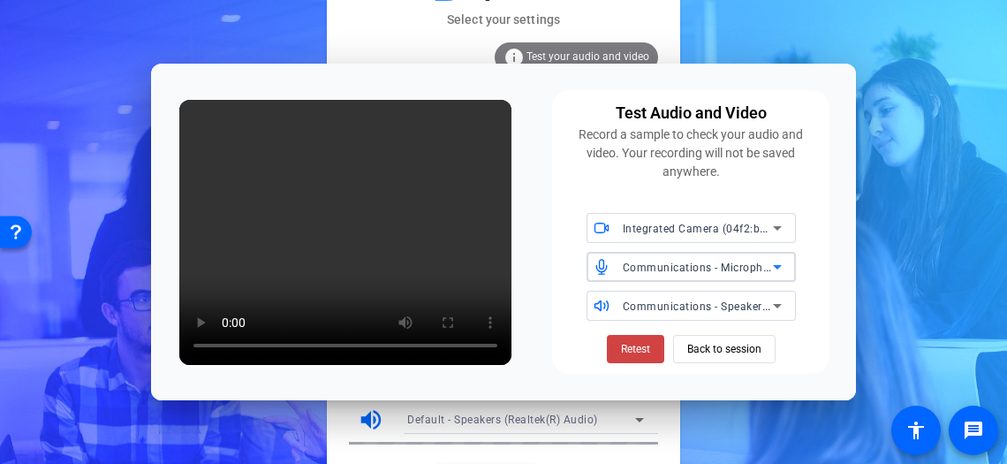
click at [786, 270] on icon at bounding box center [776, 266] width 21 height 21
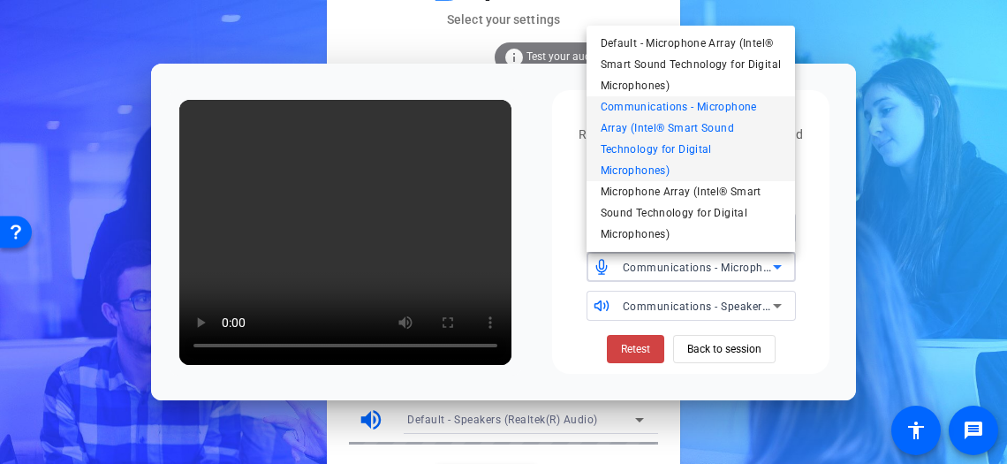
click at [818, 267] on div at bounding box center [503, 232] width 1007 height 464
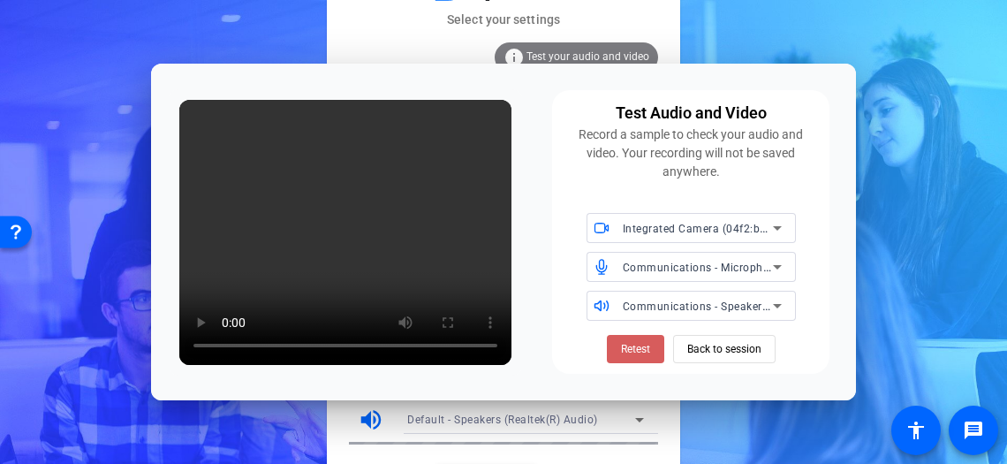
click at [653, 350] on span at bounding box center [635, 349] width 57 height 42
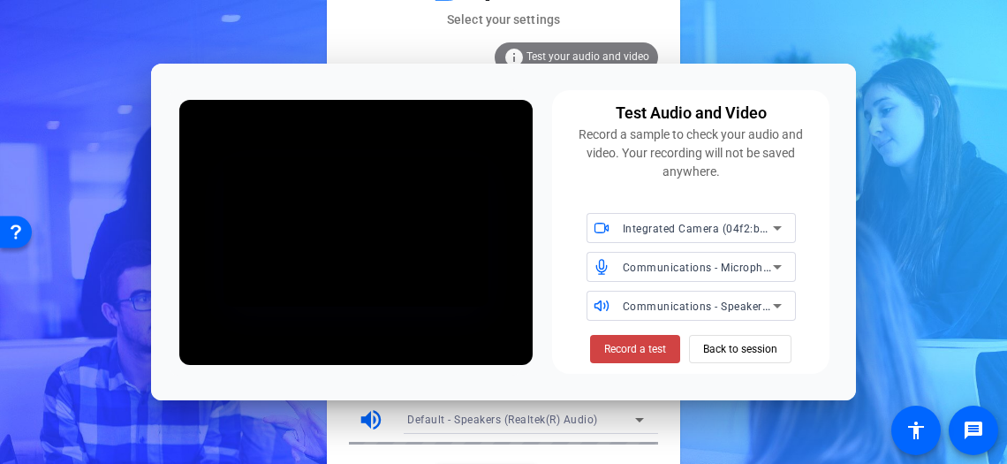
click at [653, 350] on span "Record a test" at bounding box center [635, 349] width 62 height 16
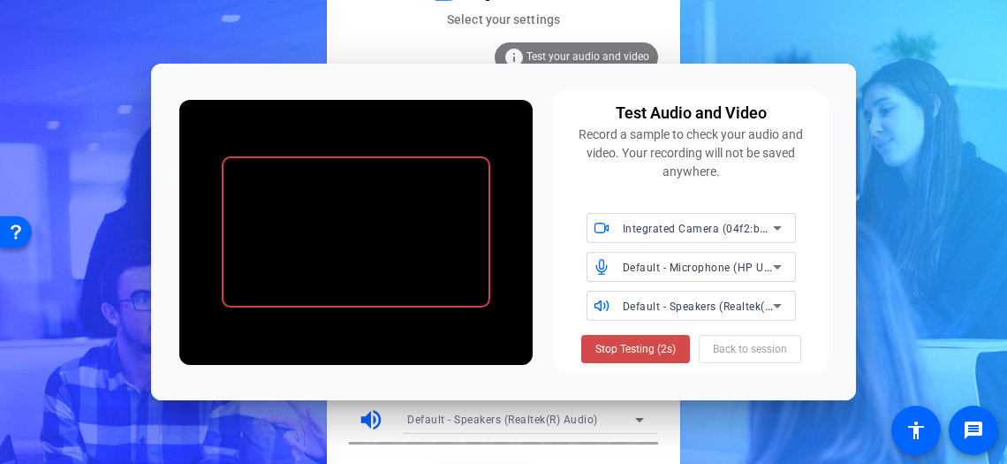
click at [637, 339] on span at bounding box center [635, 349] width 109 height 42
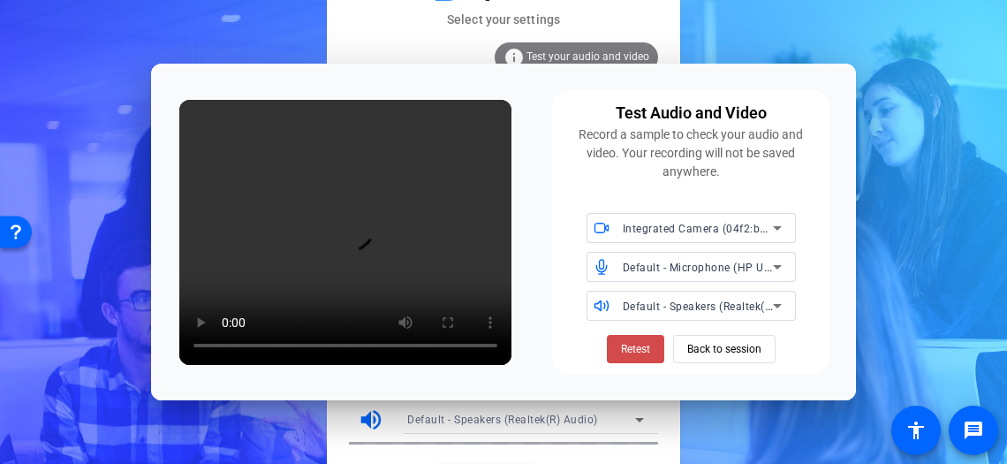
click at [657, 341] on span at bounding box center [635, 349] width 57 height 42
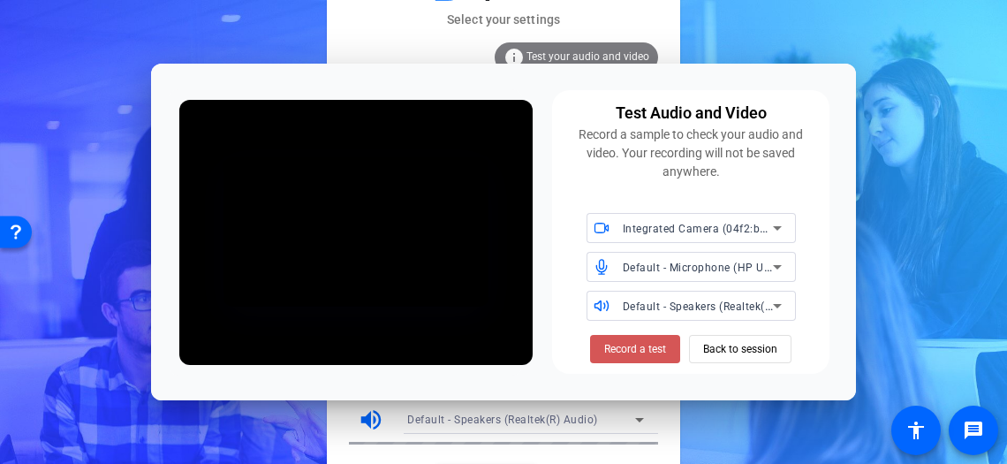
click at [657, 341] on span "Record a test" at bounding box center [635, 349] width 62 height 16
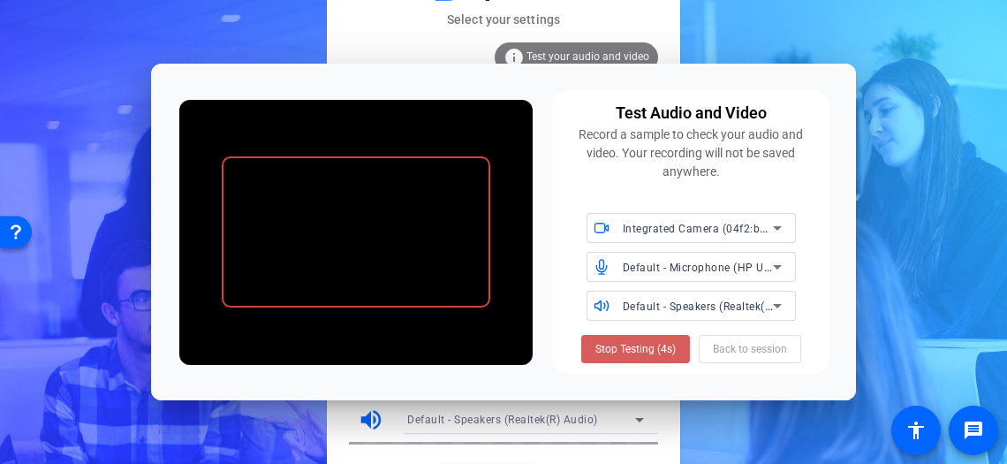
click at [664, 350] on span "Stop Testing (4s)" at bounding box center [635, 349] width 80 height 16
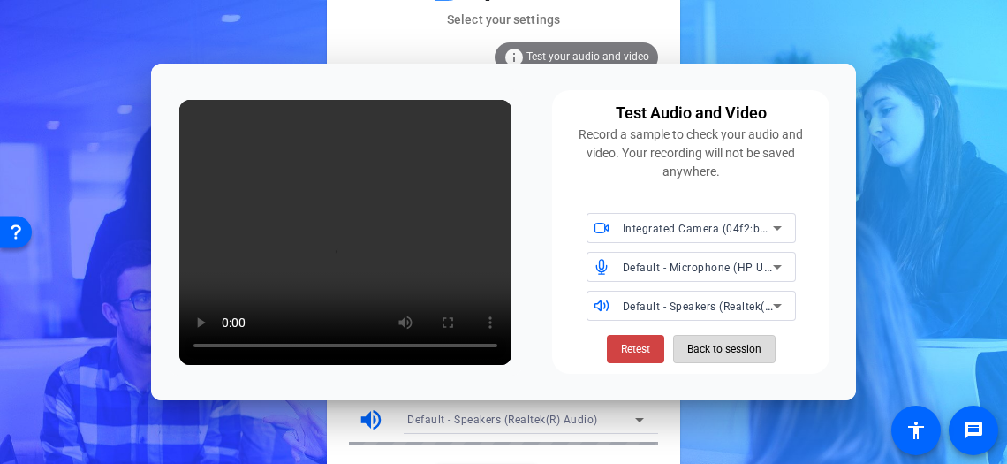
click at [706, 343] on span "Back to session" at bounding box center [724, 349] width 74 height 34
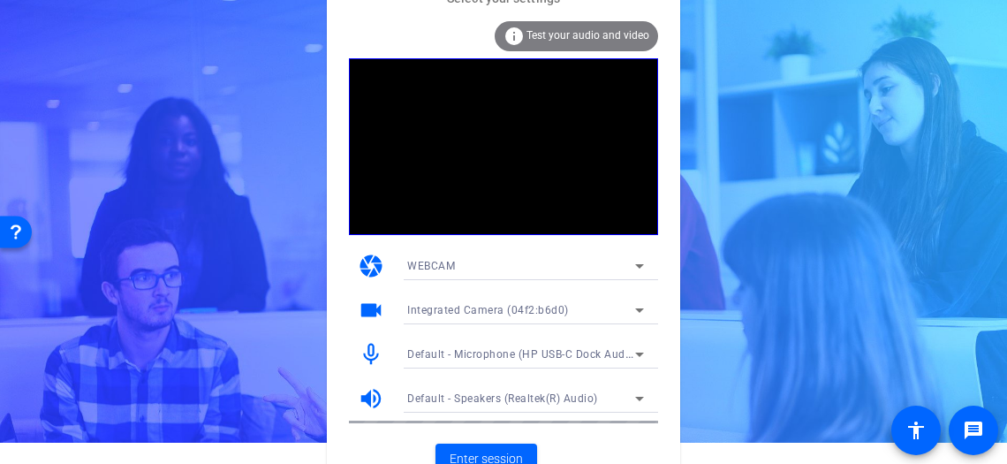
scroll to position [39, 0]
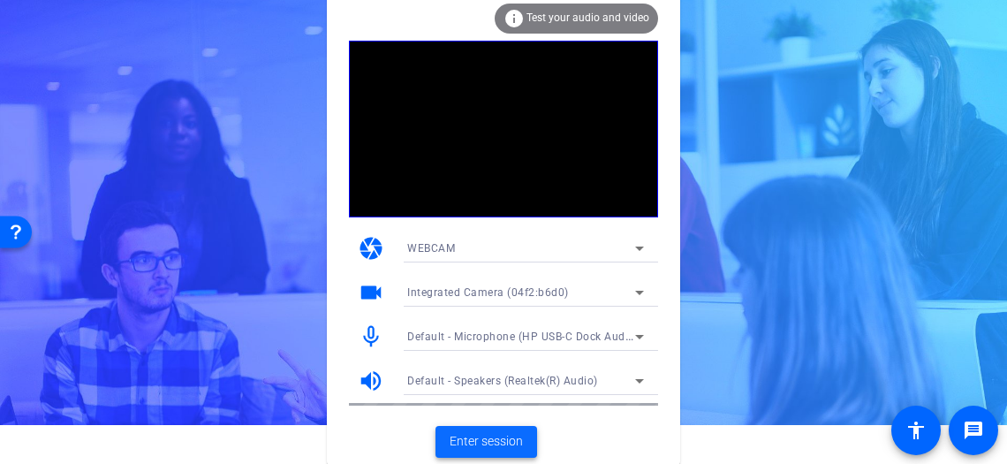
click at [520, 436] on span "Enter session" at bounding box center [485, 441] width 73 height 19
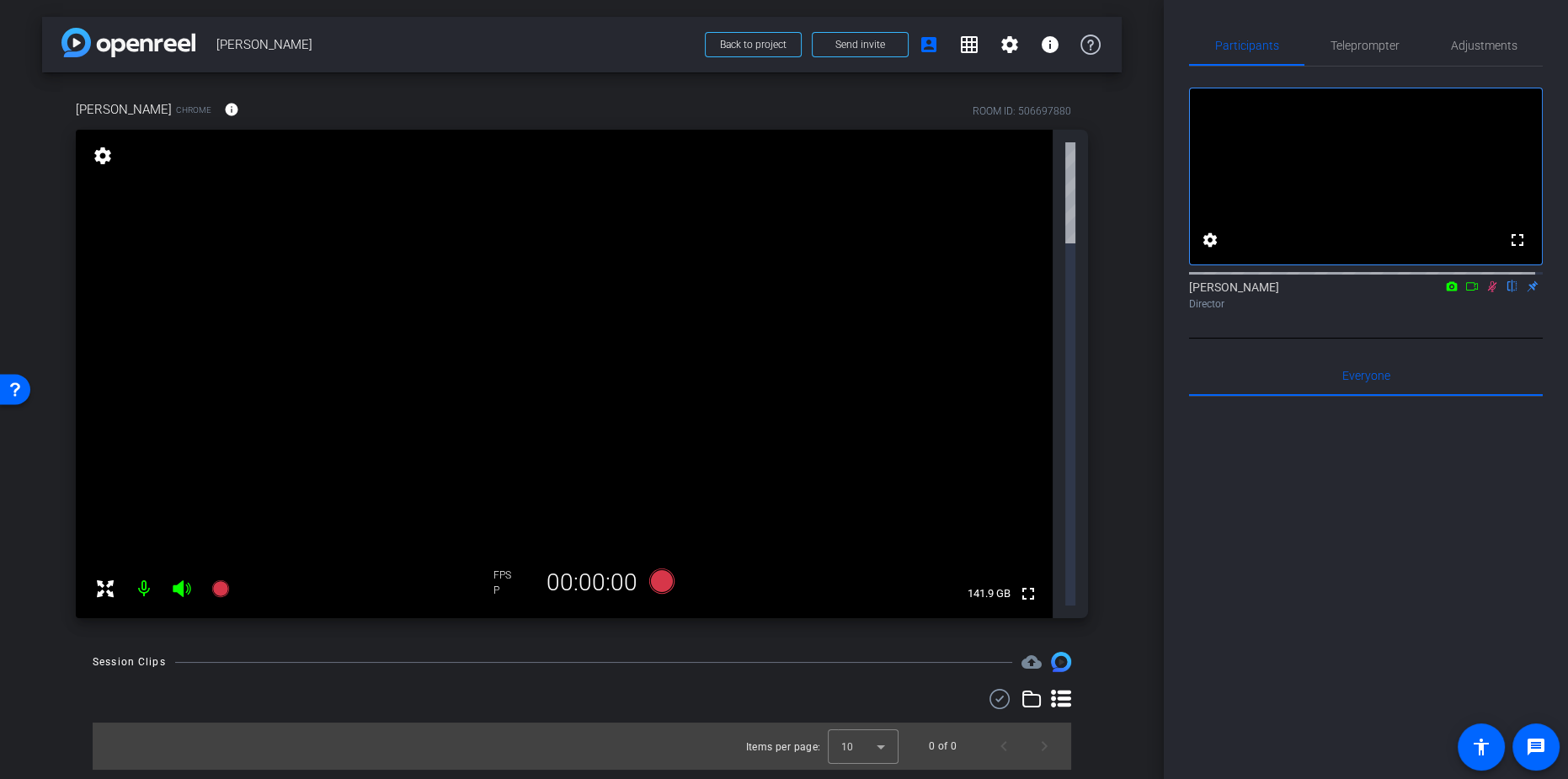
click at [959, 292] on icon at bounding box center [1493, 286] width 13 height 11
click at [959, 54] on span "Adjustments" at bounding box center [1484, 45] width 67 height 40
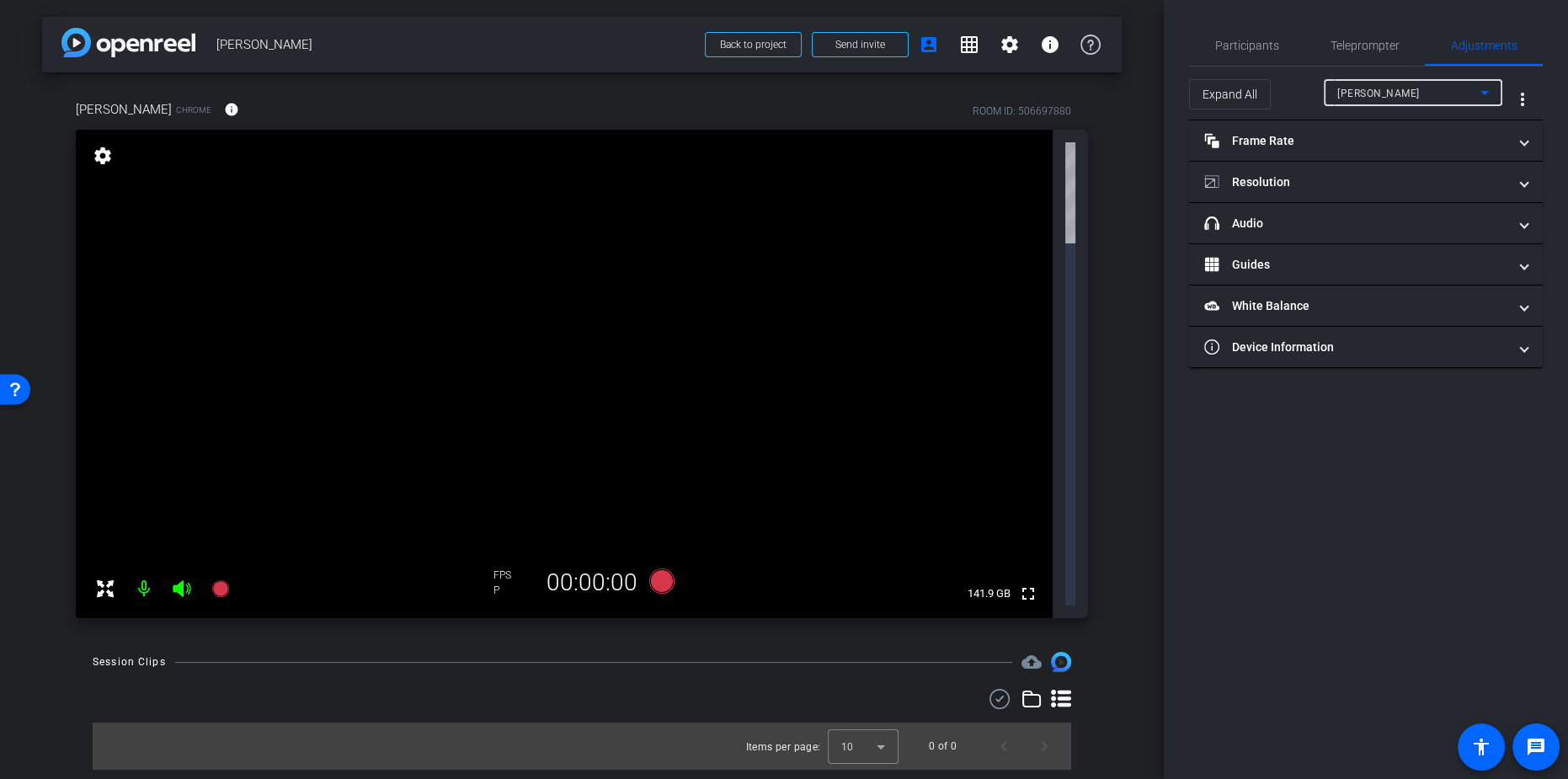
click at [959, 101] on div "[PERSON_NAME]" at bounding box center [1409, 93] width 143 height 21
click at [959, 101] on div at bounding box center [784, 389] width 1568 height 779
click at [959, 174] on mat-panel-title "Resolution" at bounding box center [1356, 182] width 303 height 18
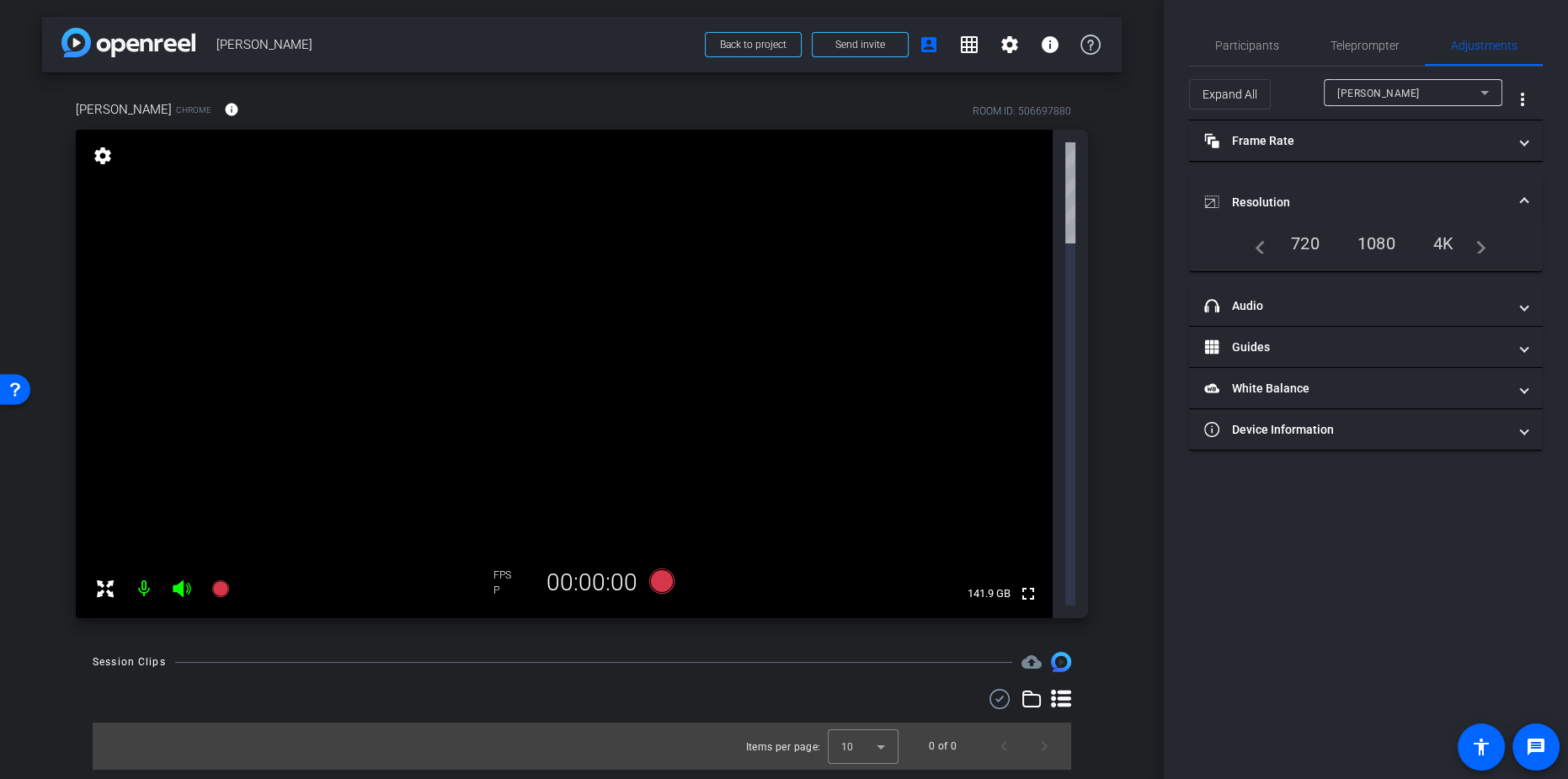
click at [959, 172] on mat-accordion "Frame Rate Frame Rate navigate_before 15 24 30 navigate_next Resolution navigat…" at bounding box center [1366, 285] width 354 height 330
click at [959, 421] on mat-panel-title "Device Information" at bounding box center [1356, 430] width 303 height 18
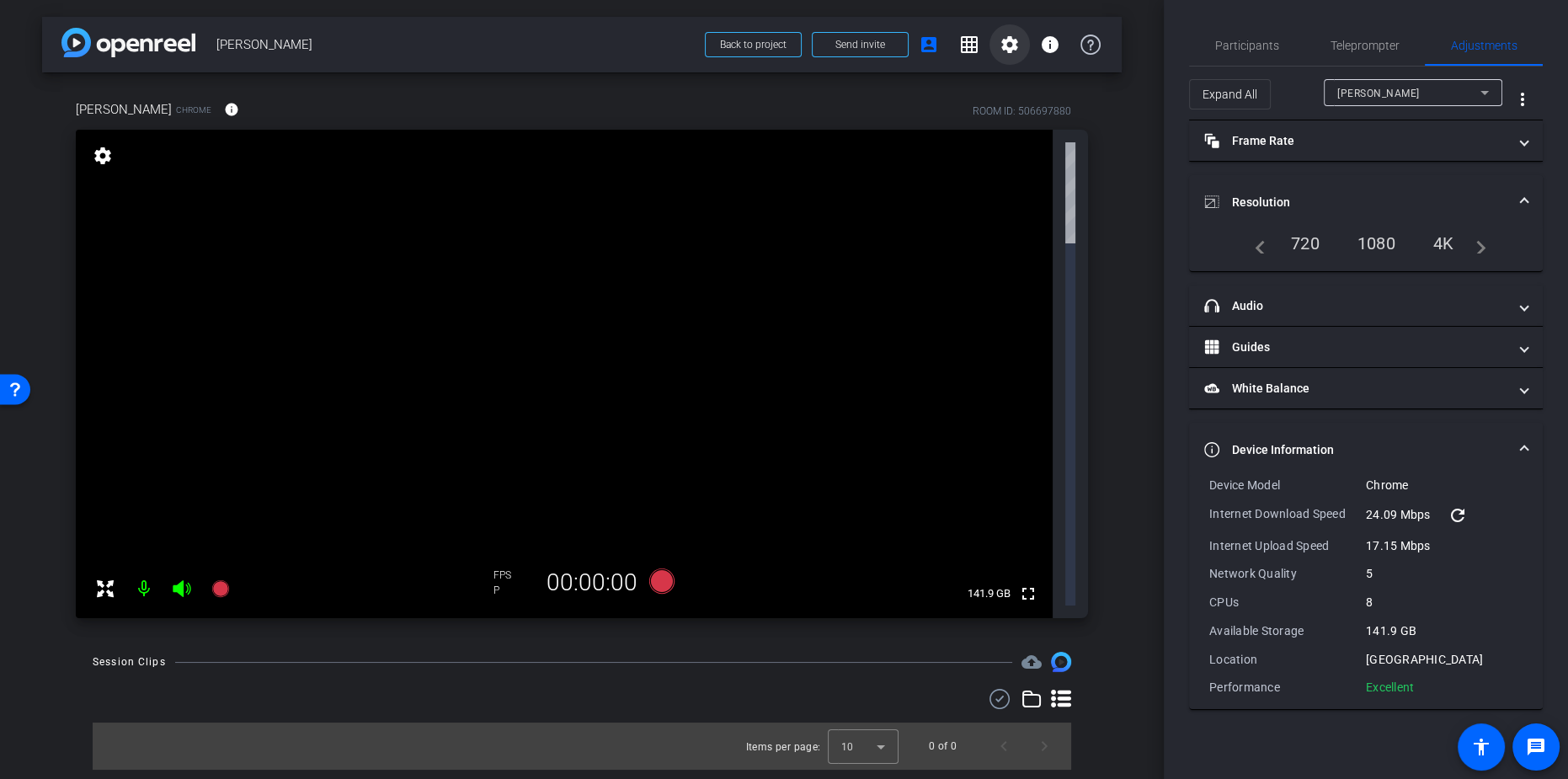
click at [959, 47] on mat-icon "settings" at bounding box center [1009, 44] width 20 height 20
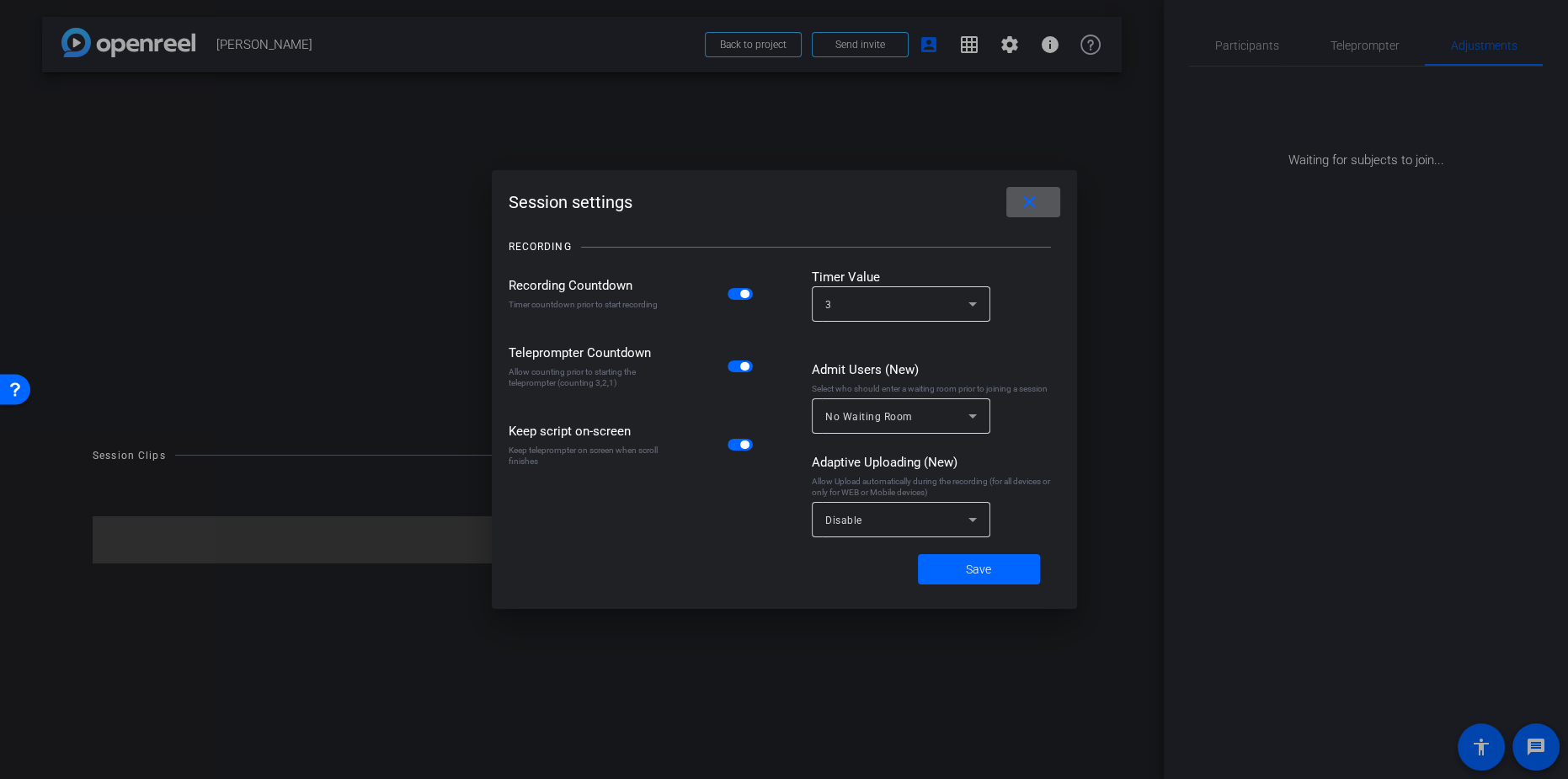
click at [959, 207] on span at bounding box center [1033, 202] width 54 height 40
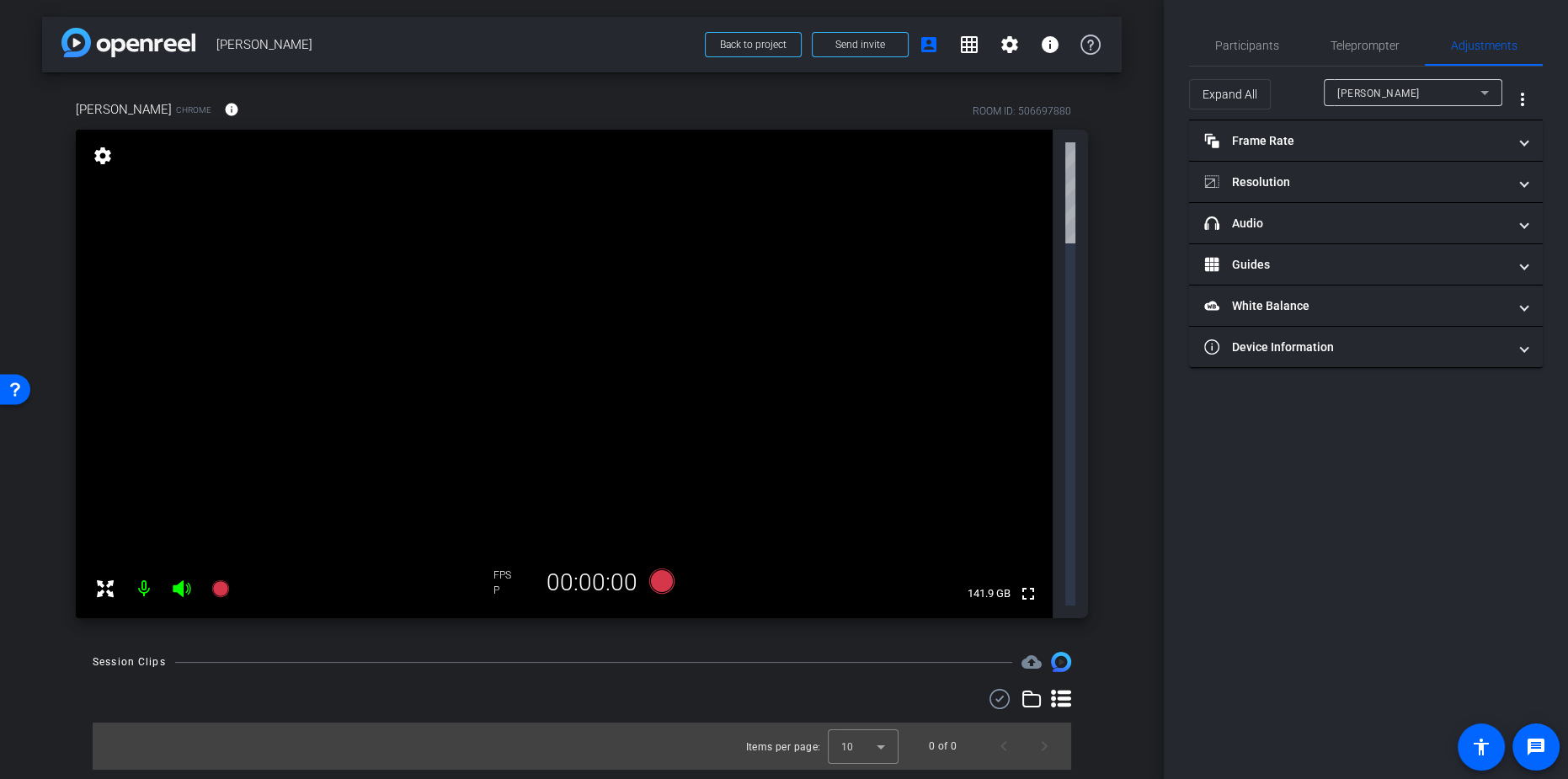
click at [93, 154] on mat-icon "settings" at bounding box center [102, 155] width 24 height 20
click at [98, 154] on mat-icon "settings" at bounding box center [102, 155] width 24 height 20
click at [110, 155] on mat-icon "settings" at bounding box center [102, 155] width 24 height 20
click at [959, 47] on mat-icon "settings" at bounding box center [1009, 44] width 20 height 20
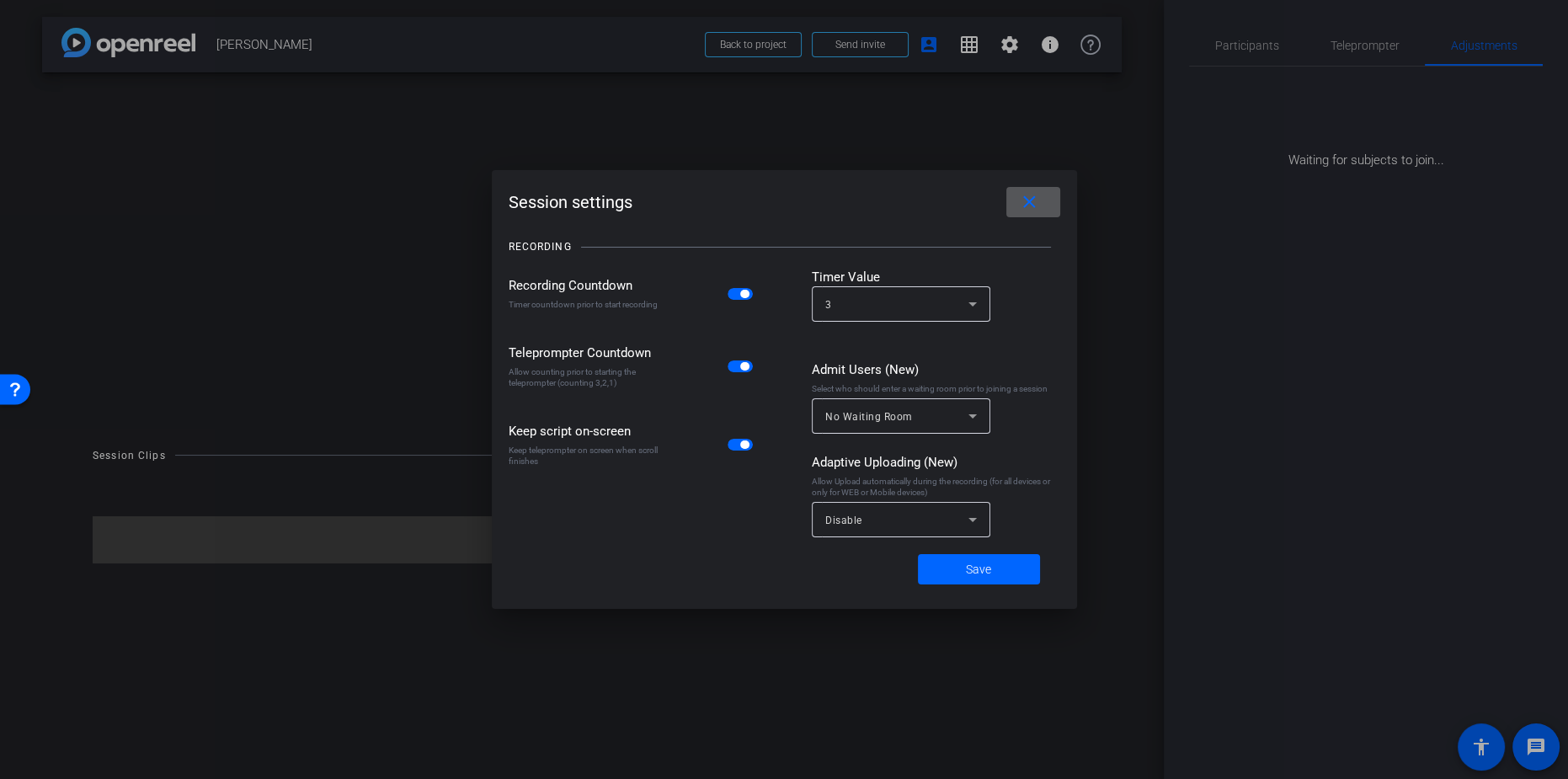
click at [959, 209] on span at bounding box center [1033, 202] width 54 height 40
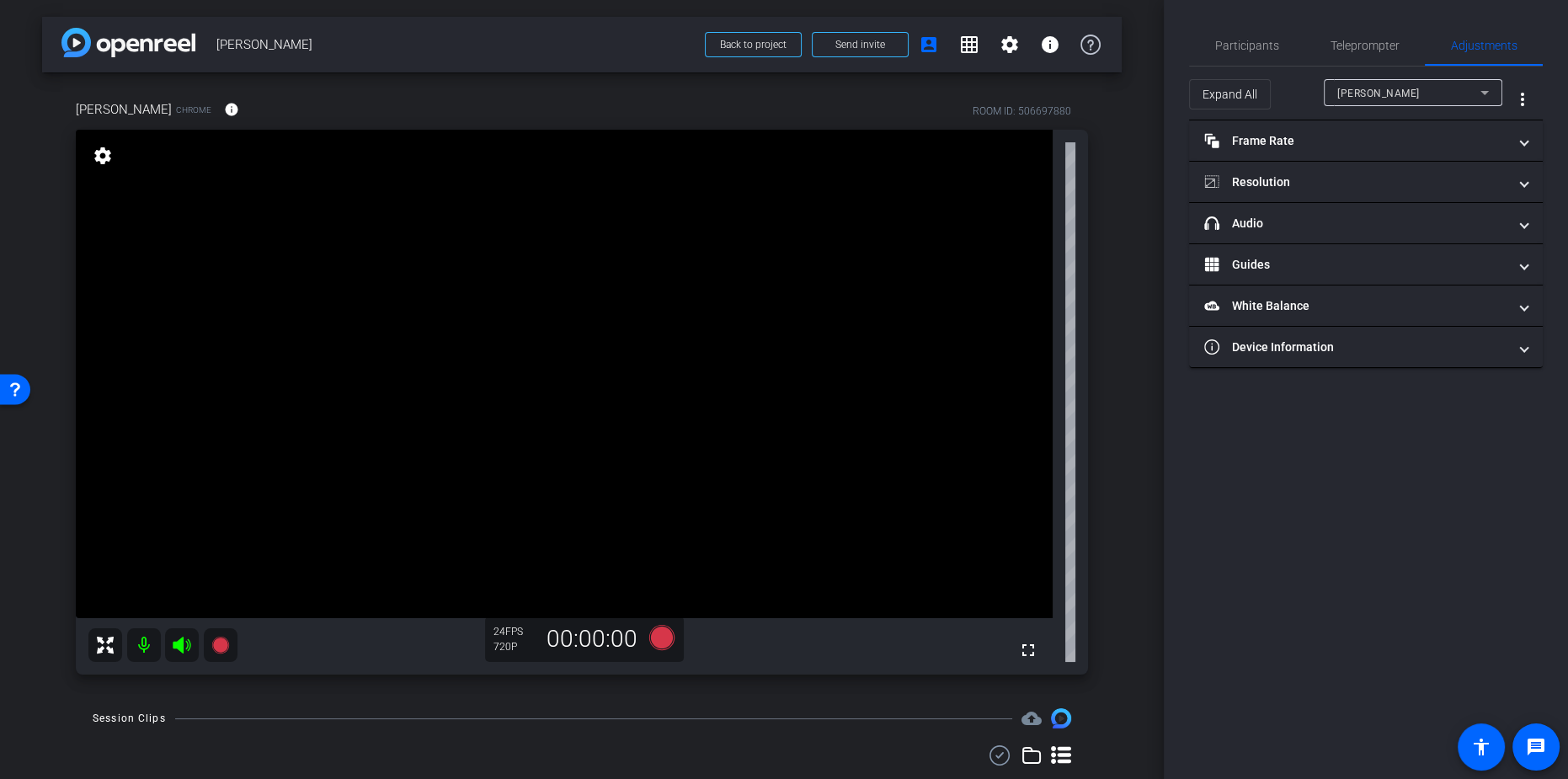
type input "11000"
click at [959, 128] on mat-expansion-panel-header "Frame Rate Frame Rate" at bounding box center [1366, 140] width 354 height 40
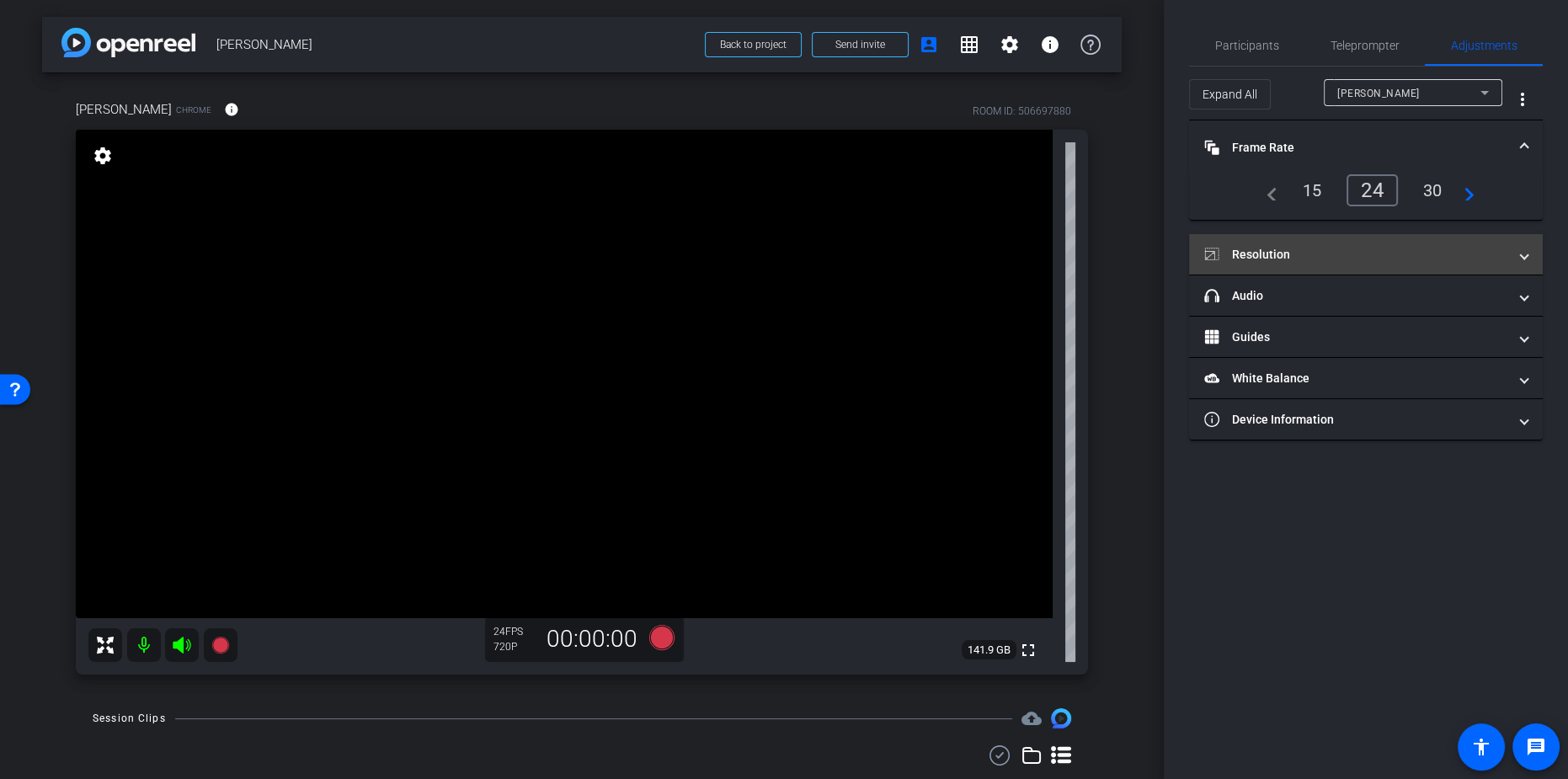
click at [959, 246] on mat-panel-title "Resolution" at bounding box center [1356, 255] width 303 height 18
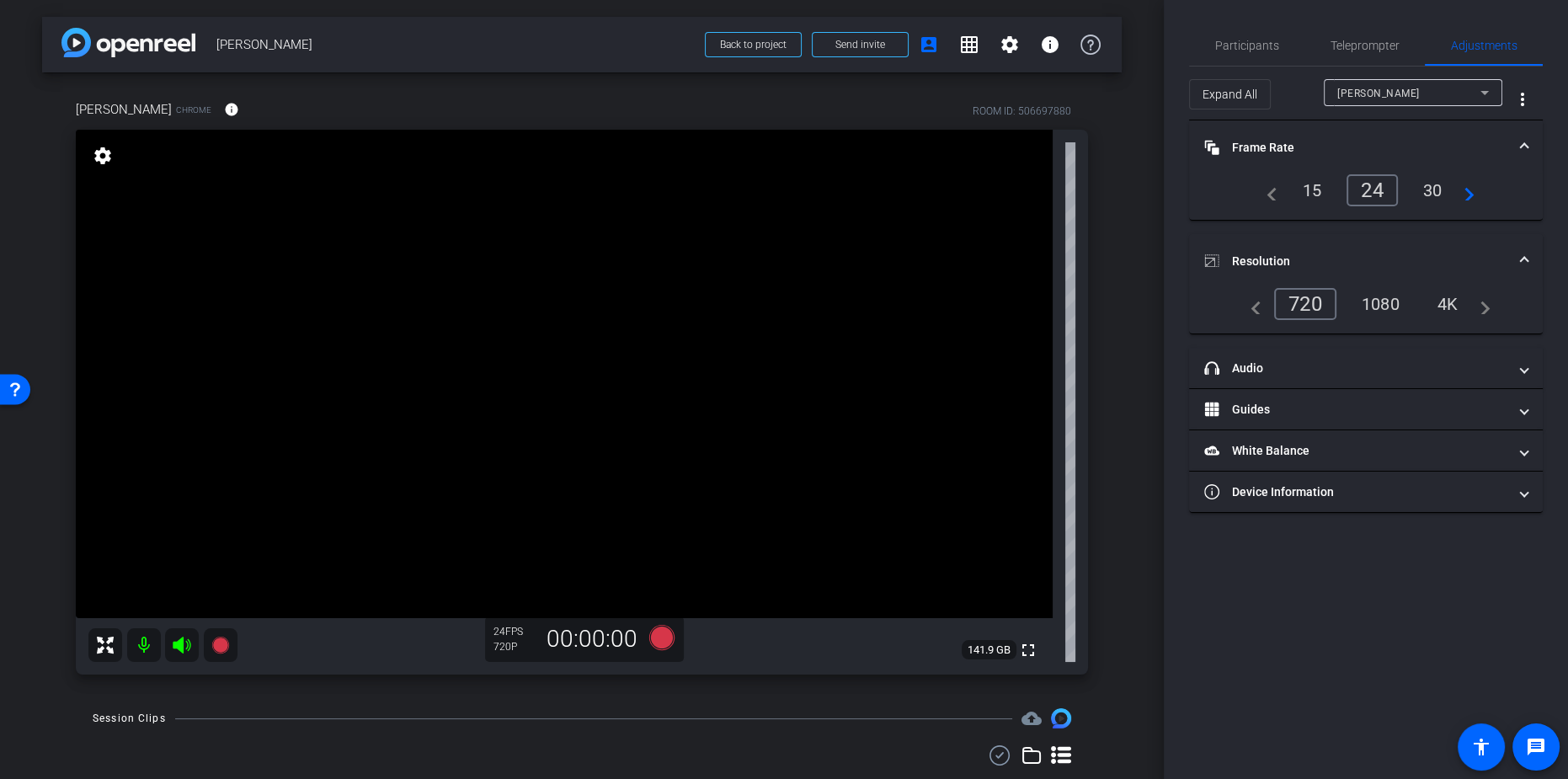
click at [959, 308] on div "4K" at bounding box center [1448, 304] width 47 height 29
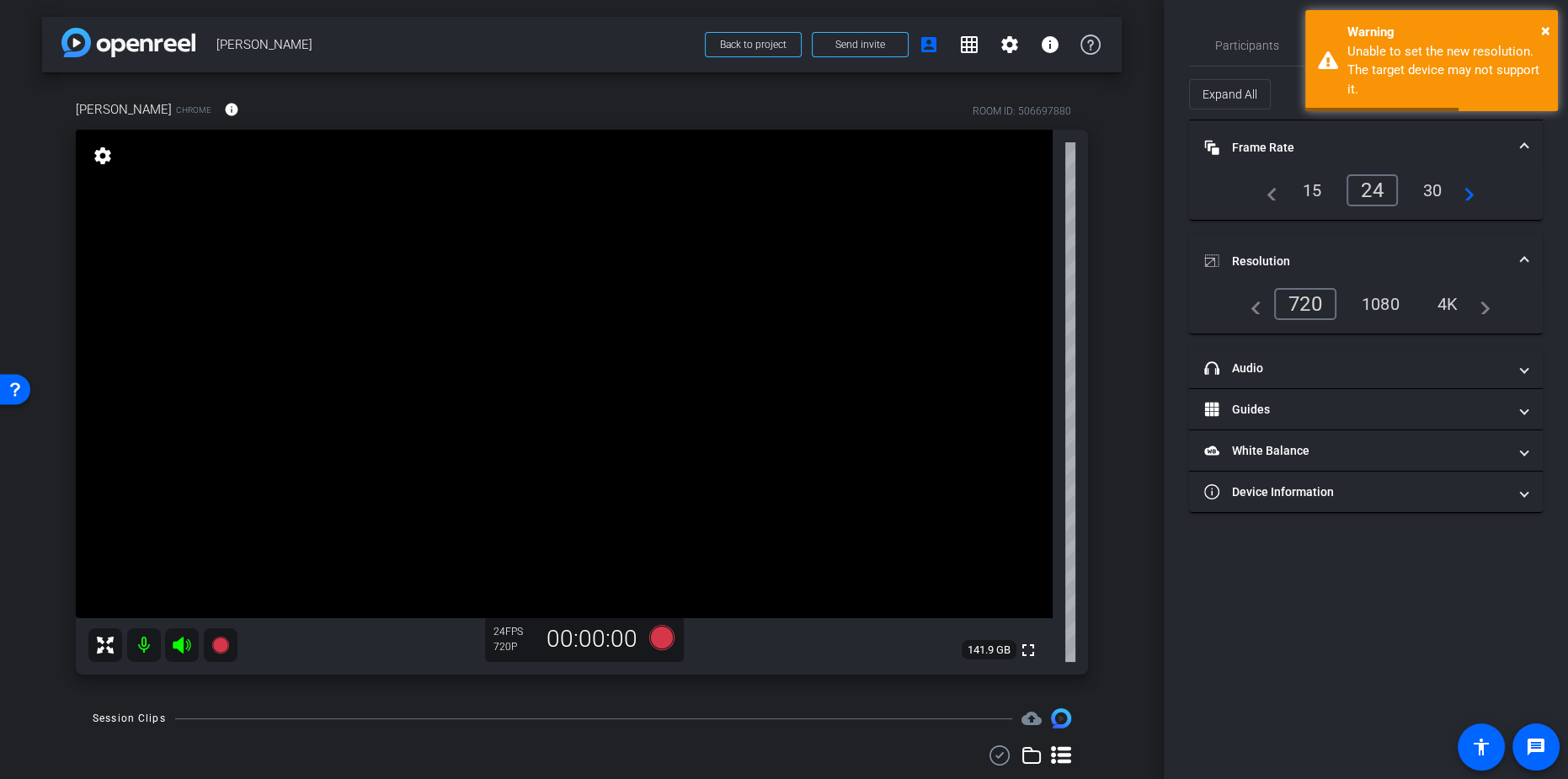
click at [959, 305] on div "1080" at bounding box center [1381, 304] width 63 height 29
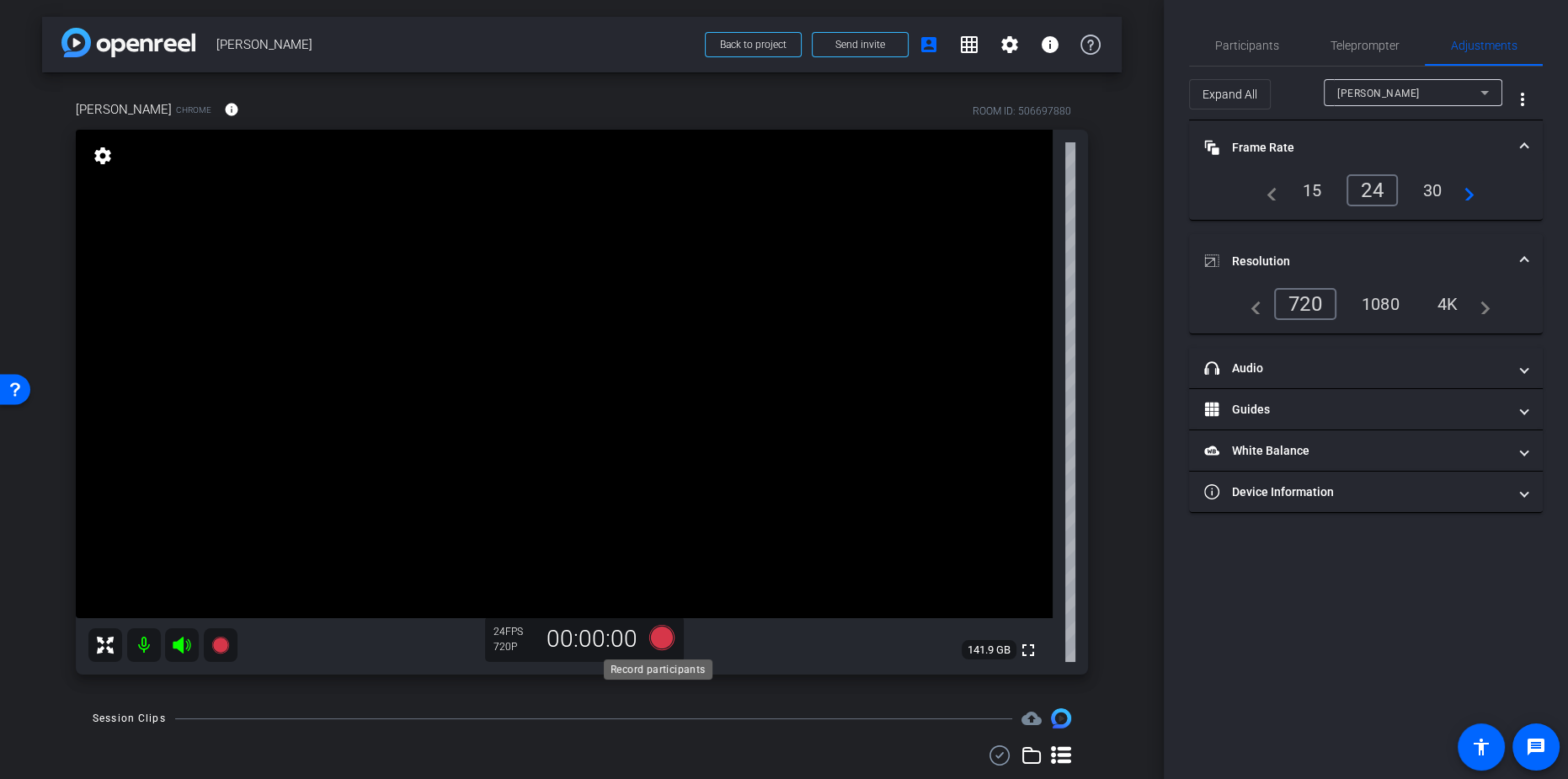
click at [664, 441] on icon at bounding box center [662, 637] width 25 height 25
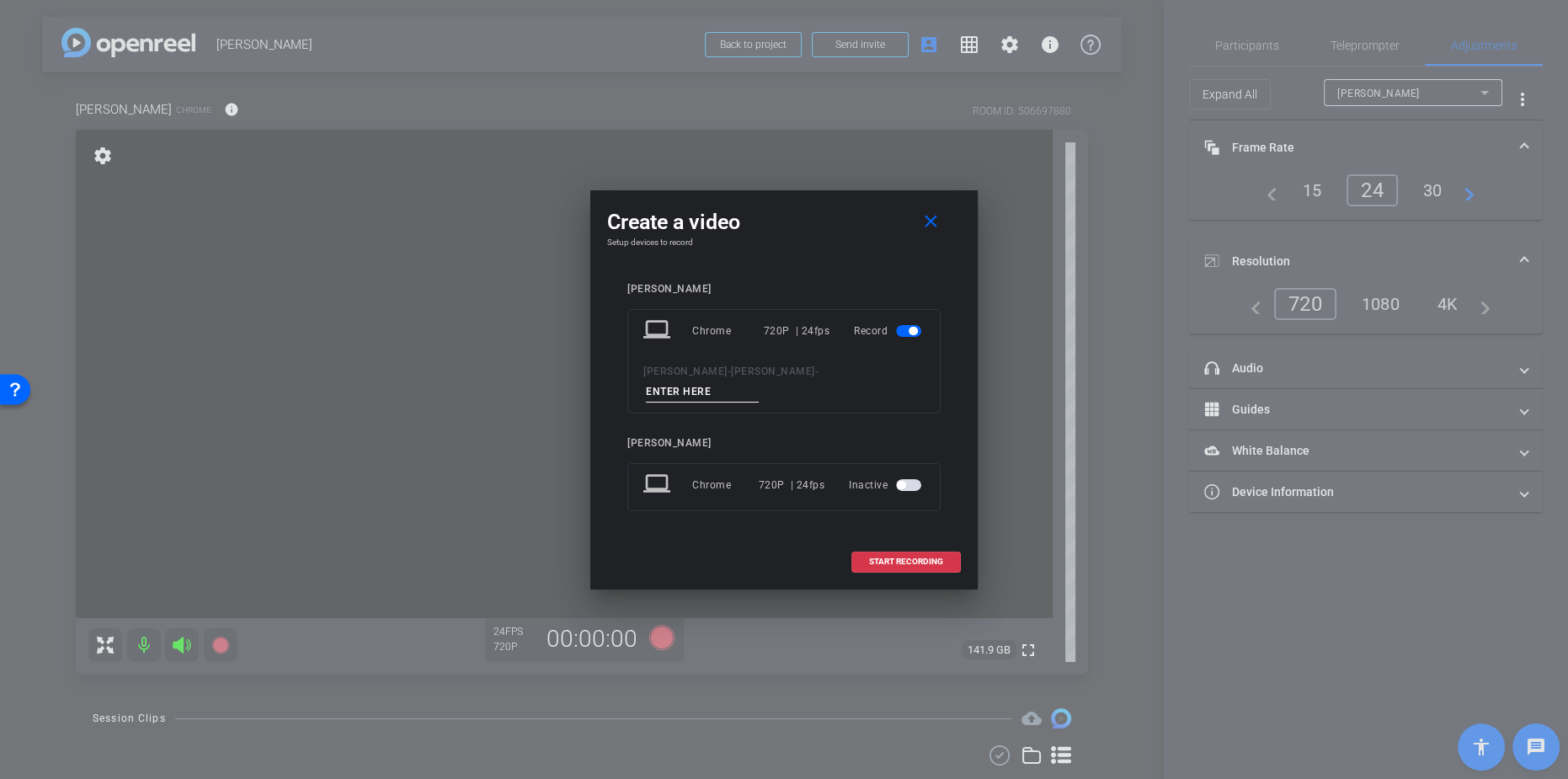
click at [710, 384] on input at bounding box center [702, 392] width 113 height 21
type input "n"
type input "anthony test"
click at [948, 441] on span at bounding box center [906, 562] width 108 height 40
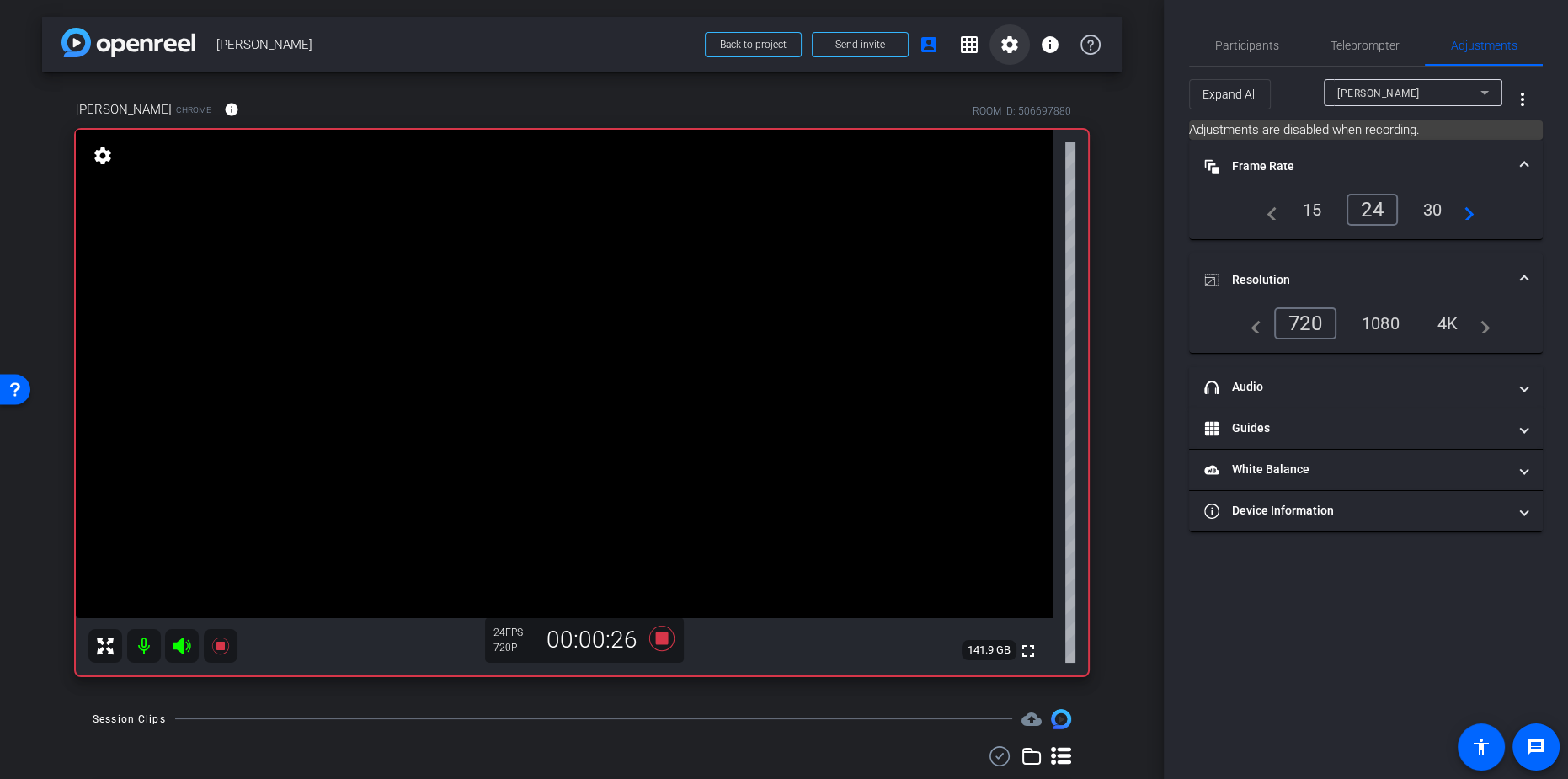
click at [959, 50] on span at bounding box center [1010, 45] width 40 height 40
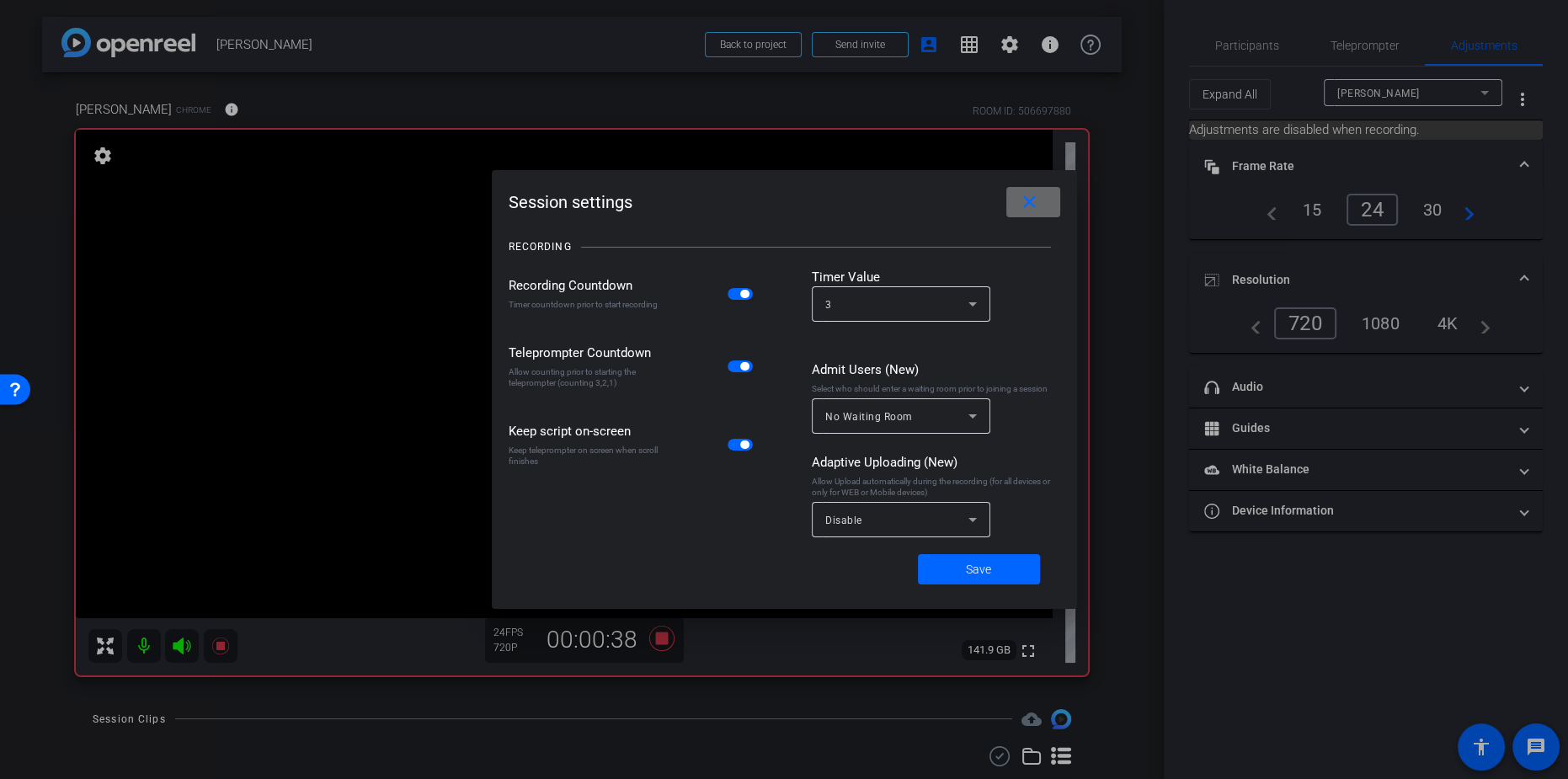
click at [959, 198] on span at bounding box center [1033, 202] width 54 height 40
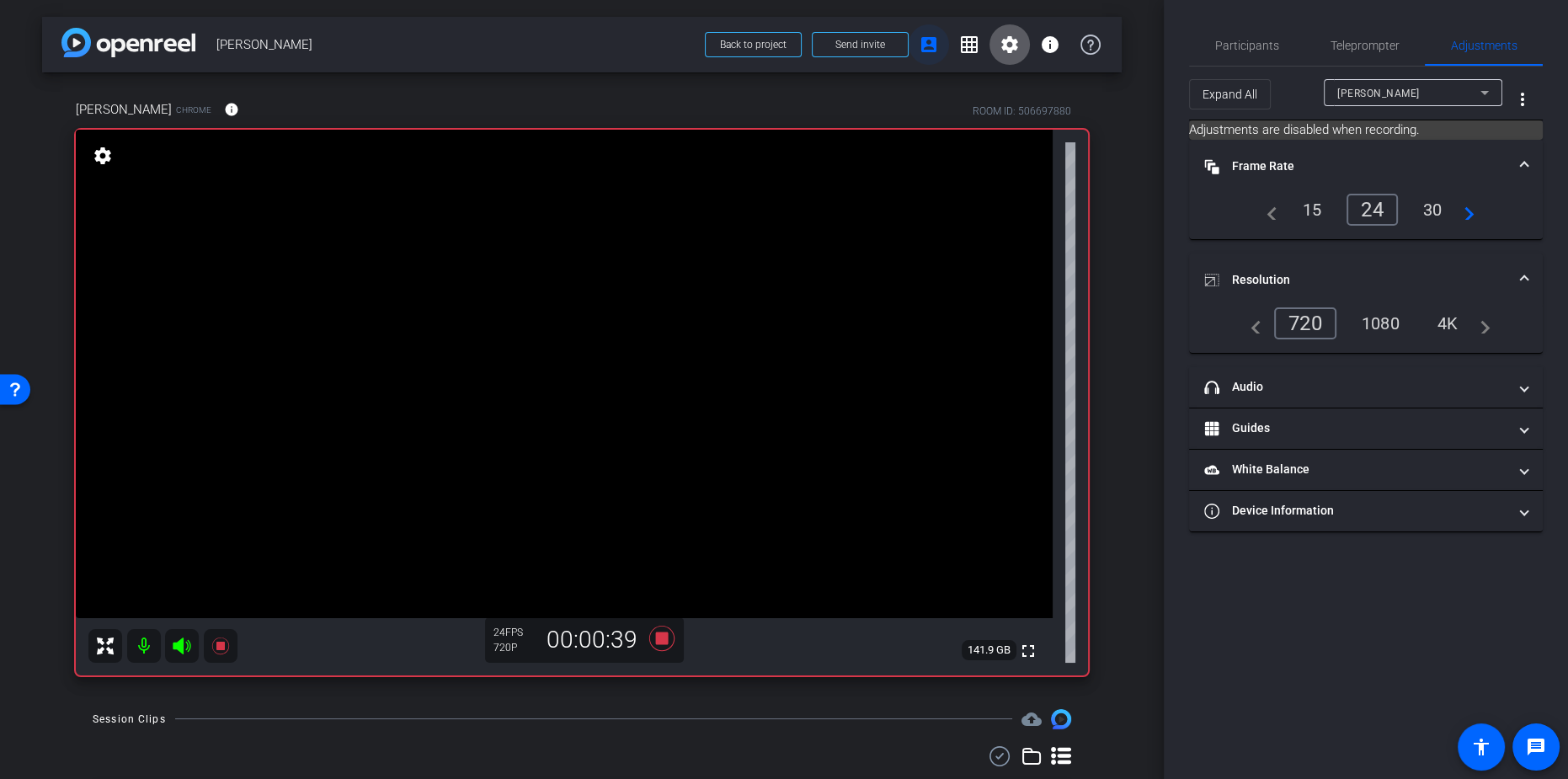
click at [923, 51] on mat-icon "account_box" at bounding box center [928, 44] width 20 height 20
click at [959, 50] on mat-icon "grid_on" at bounding box center [969, 44] width 20 height 20
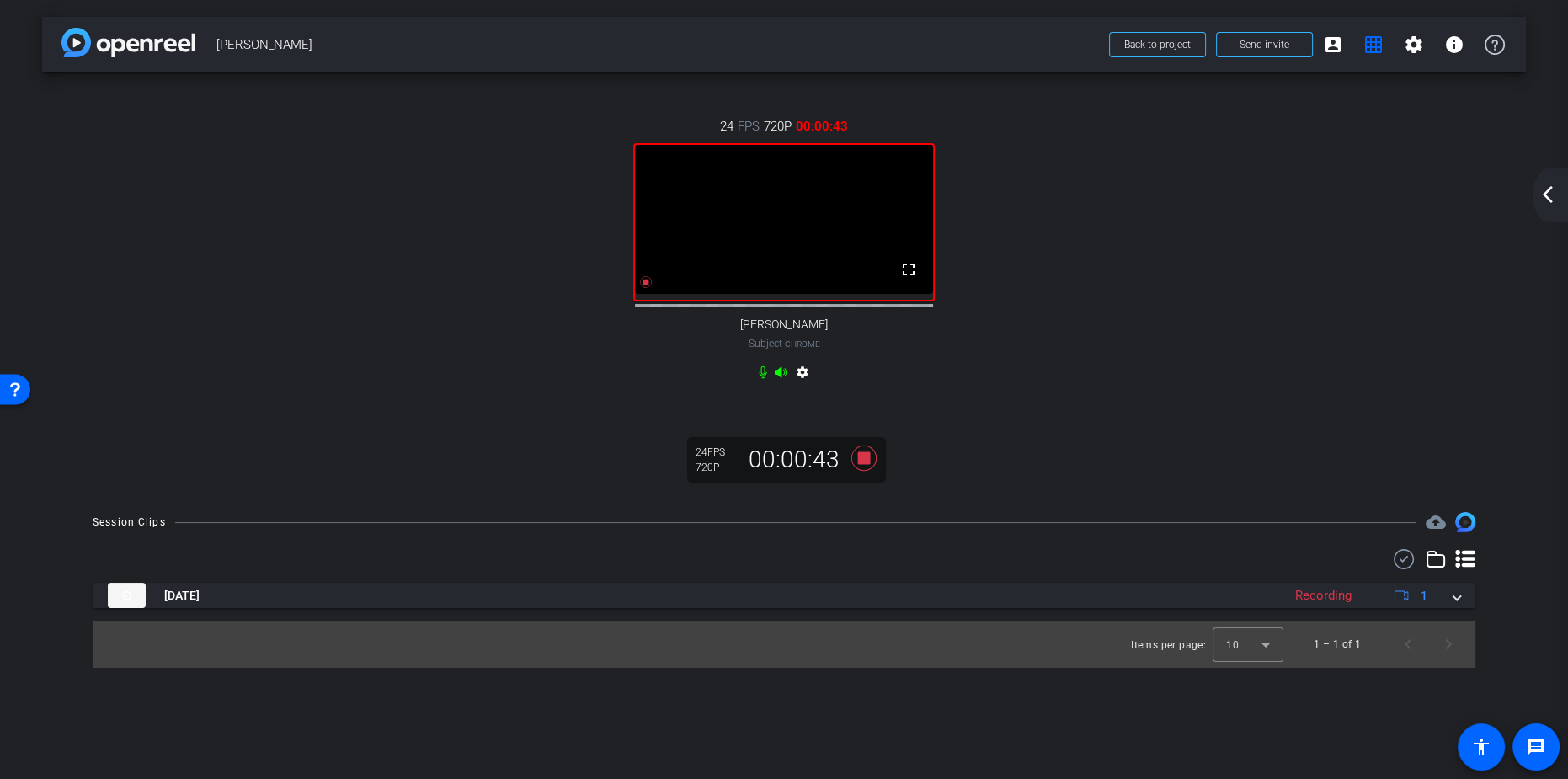
click at [959, 198] on mat-icon "arrow_back_ios_new" at bounding box center [1547, 194] width 20 height 20
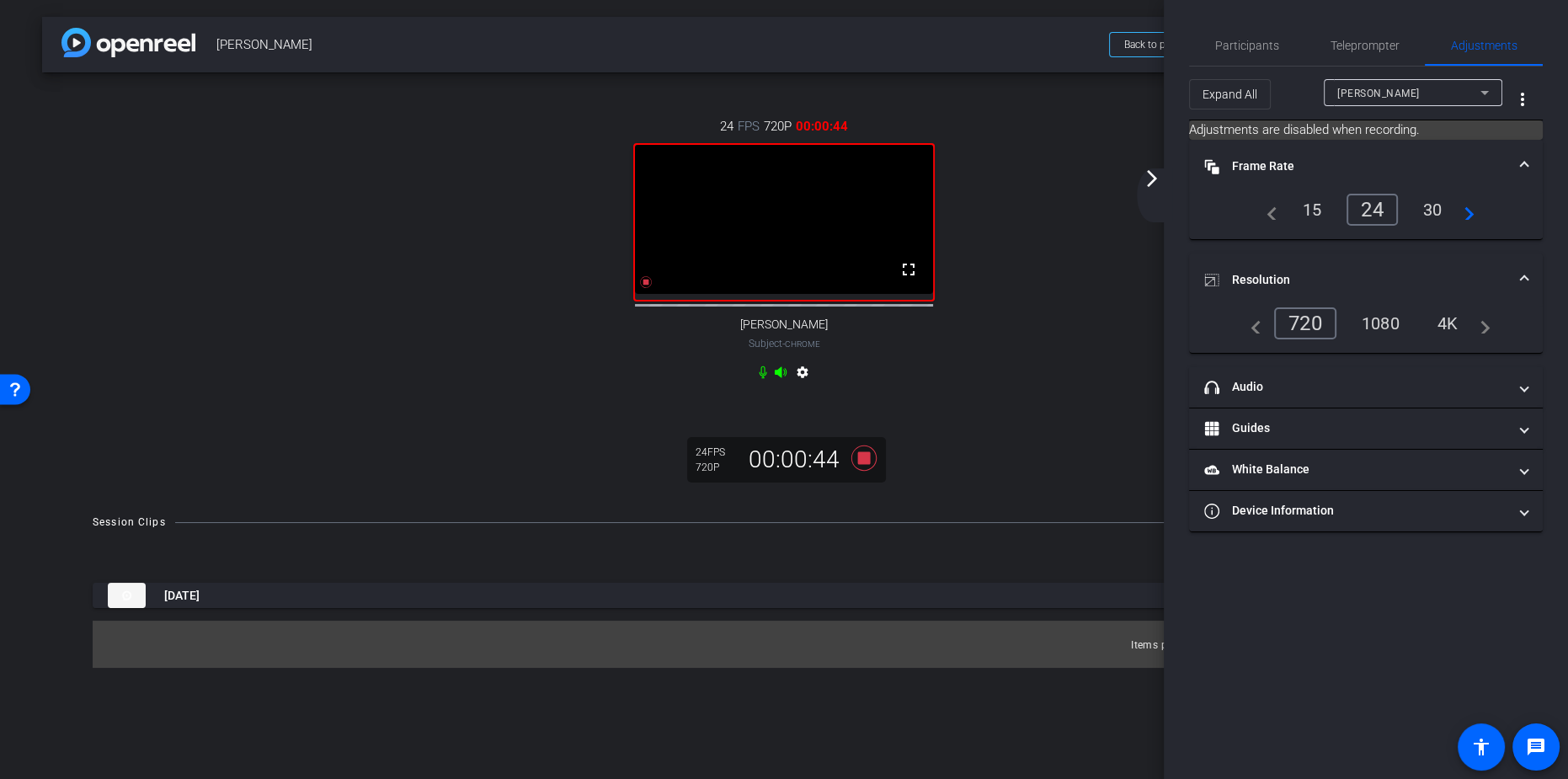
click at [959, 50] on span "[PERSON_NAME]" at bounding box center [657, 44] width 882 height 33
click at [959, 184] on mat-icon "arrow_forward_ios" at bounding box center [1151, 178] width 20 height 20
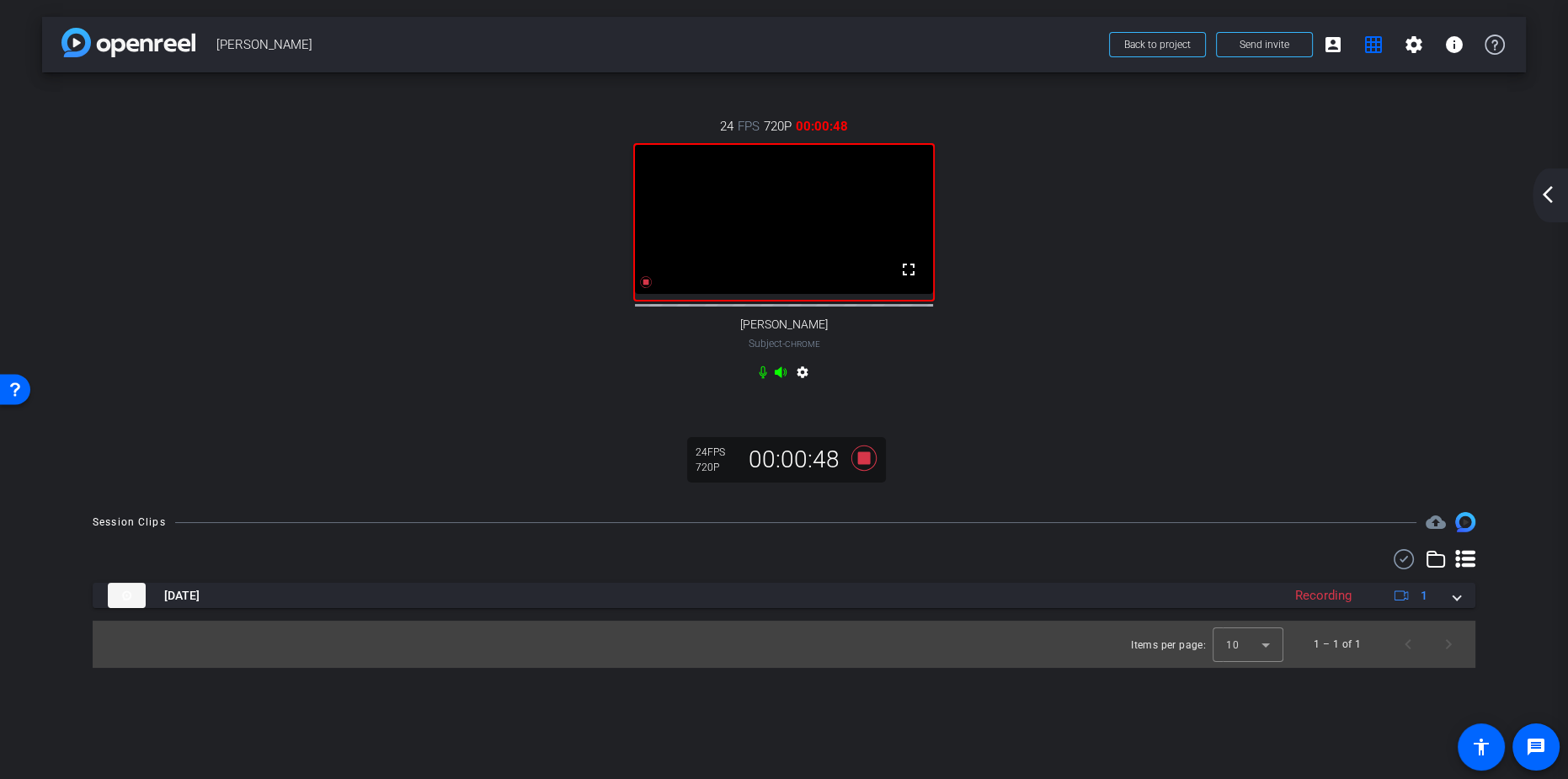
click at [959, 232] on div "24 FPS 720P 00:00:48 fullscreen Anthony Saglimbene Subject - Chrome settings" at bounding box center [783, 252] width 1416 height 324
click at [869, 441] on icon at bounding box center [864, 458] width 25 height 25
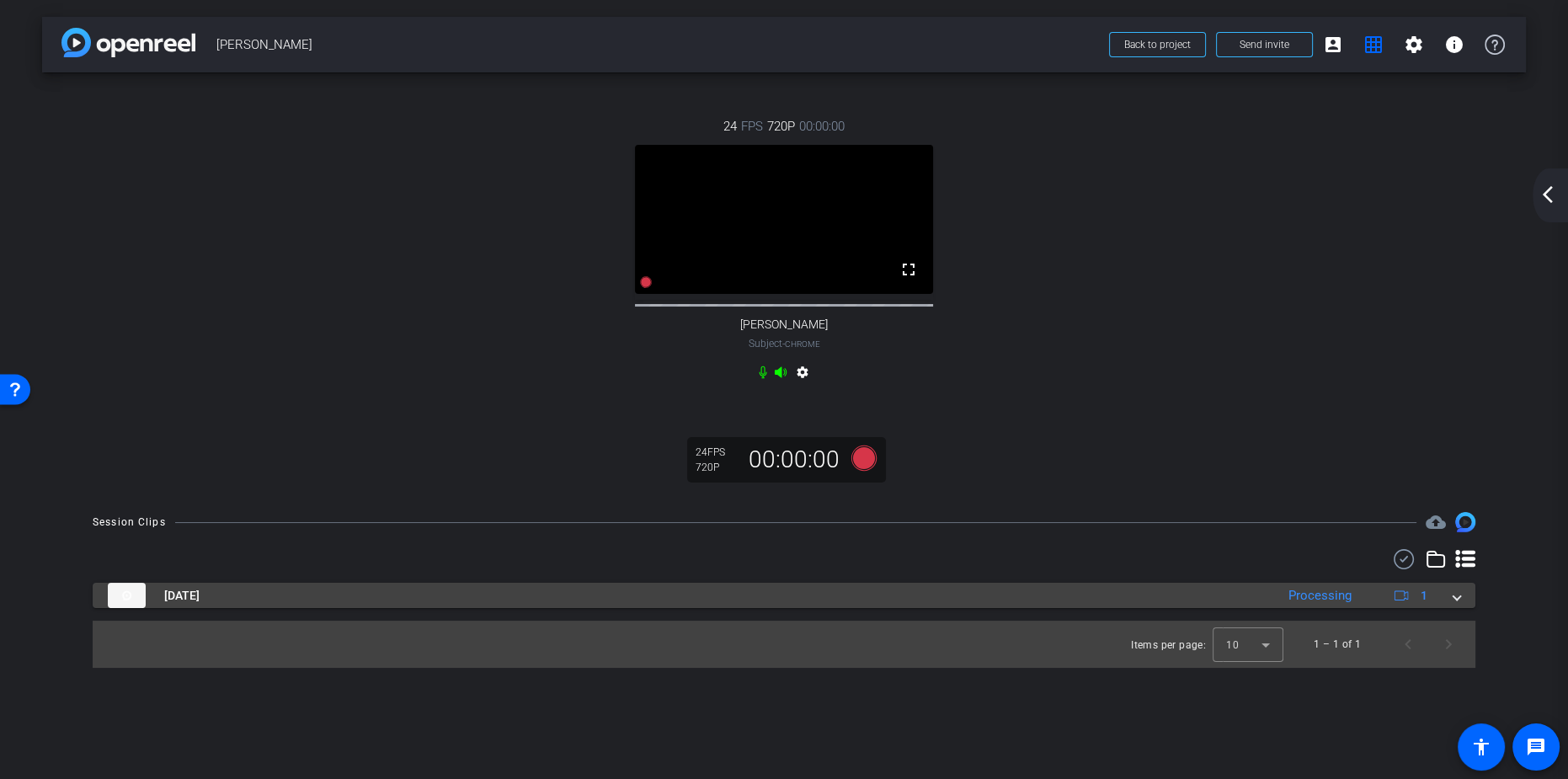
click at [959, 441] on div "Oct 3, 2025 Processing 1" at bounding box center [780, 595] width 1346 height 25
